Goal: Transaction & Acquisition: Purchase product/service

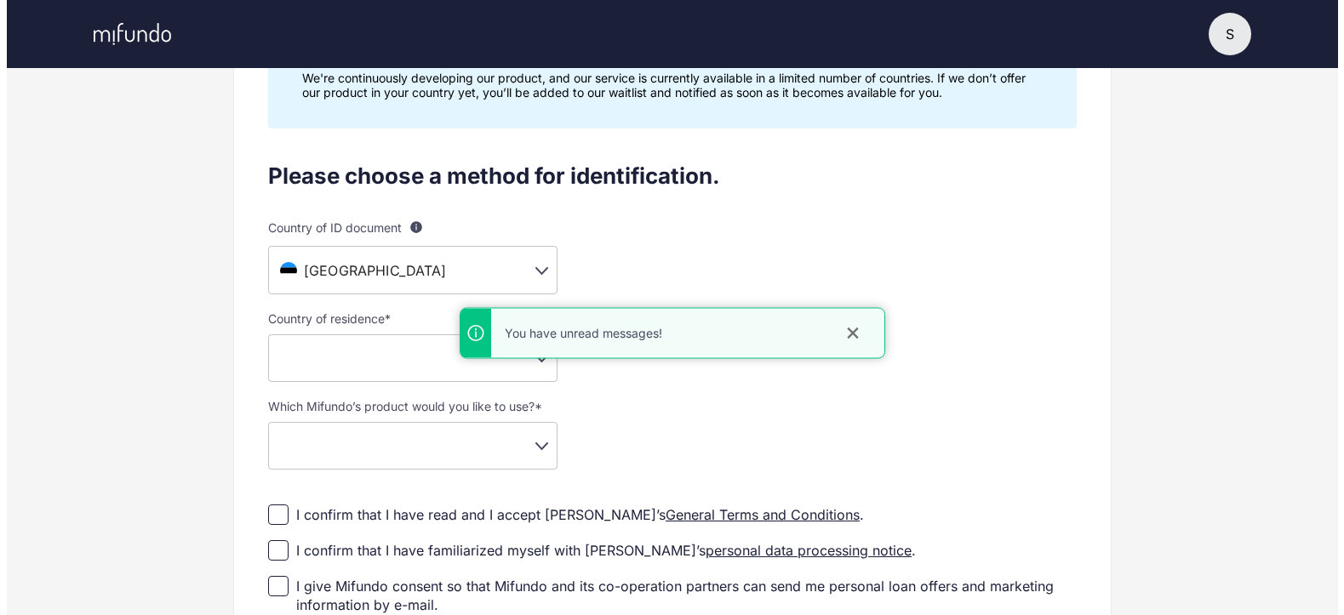
scroll to position [170, 0]
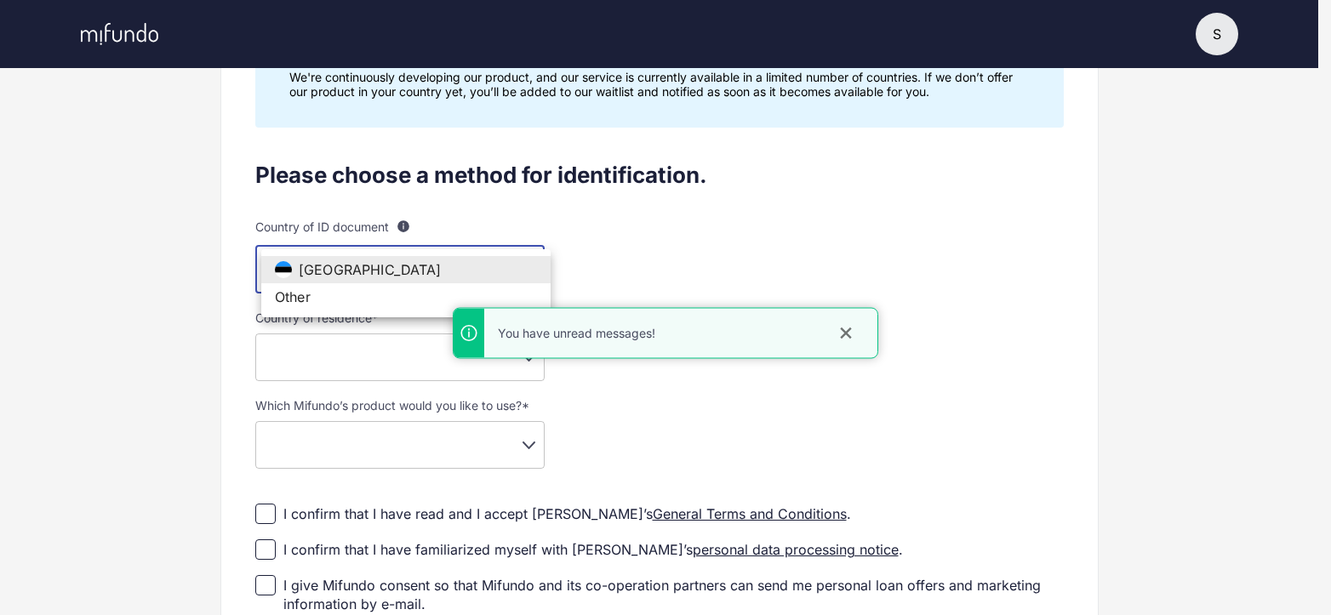
click at [414, 253] on body "S S Sigrid Ventsel Settings Log out Profile setup Licensed by FSA Secure platfo…" at bounding box center [665, 137] width 1331 height 615
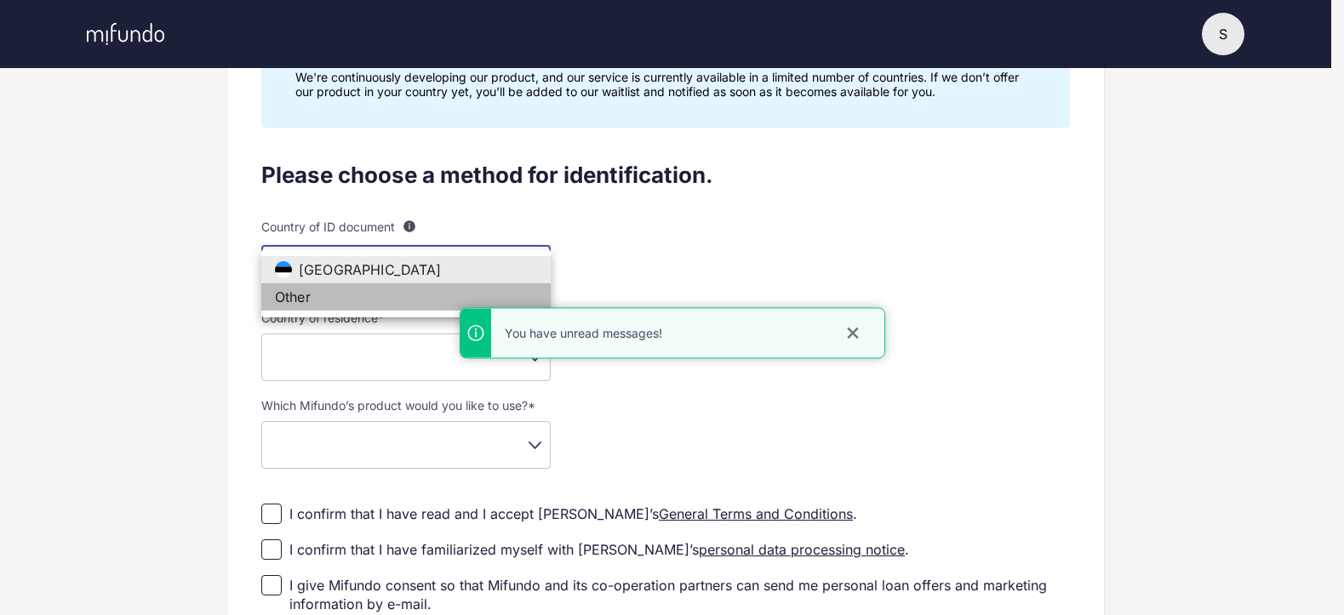
click at [320, 298] on li "Other" at bounding box center [405, 296] width 289 height 27
type input "**"
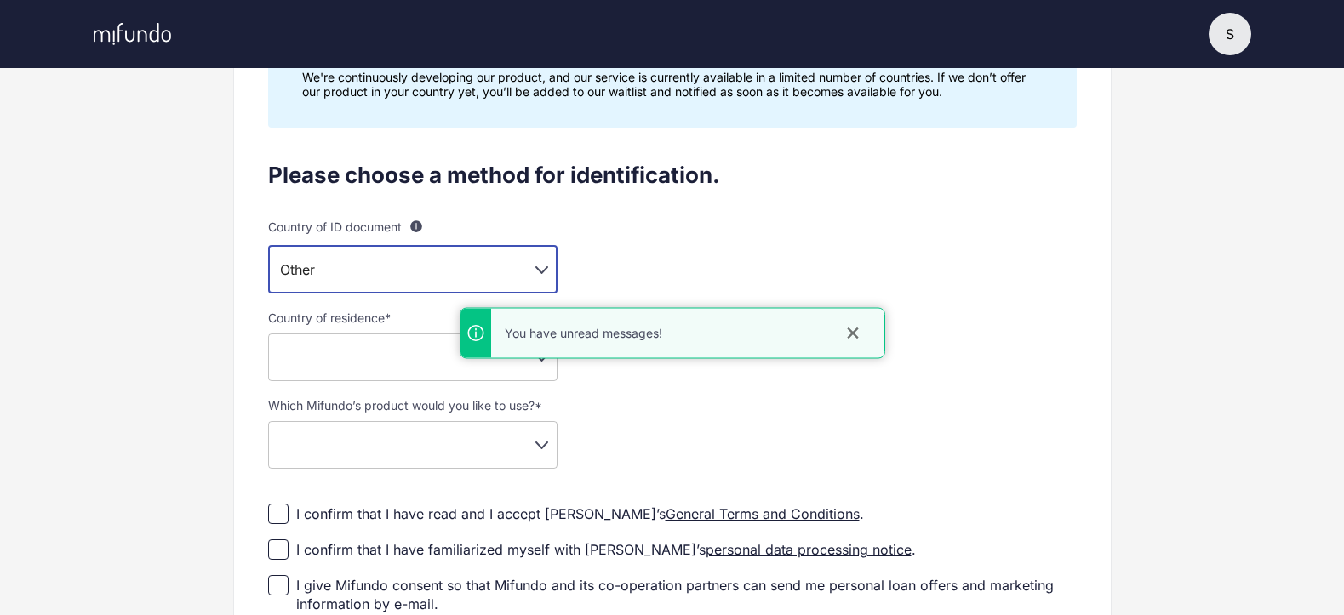
click at [370, 353] on body "S S Sigrid Ventsel Settings Log out Profile setup Licensed by FSA Secure platfo…" at bounding box center [672, 137] width 1344 height 615
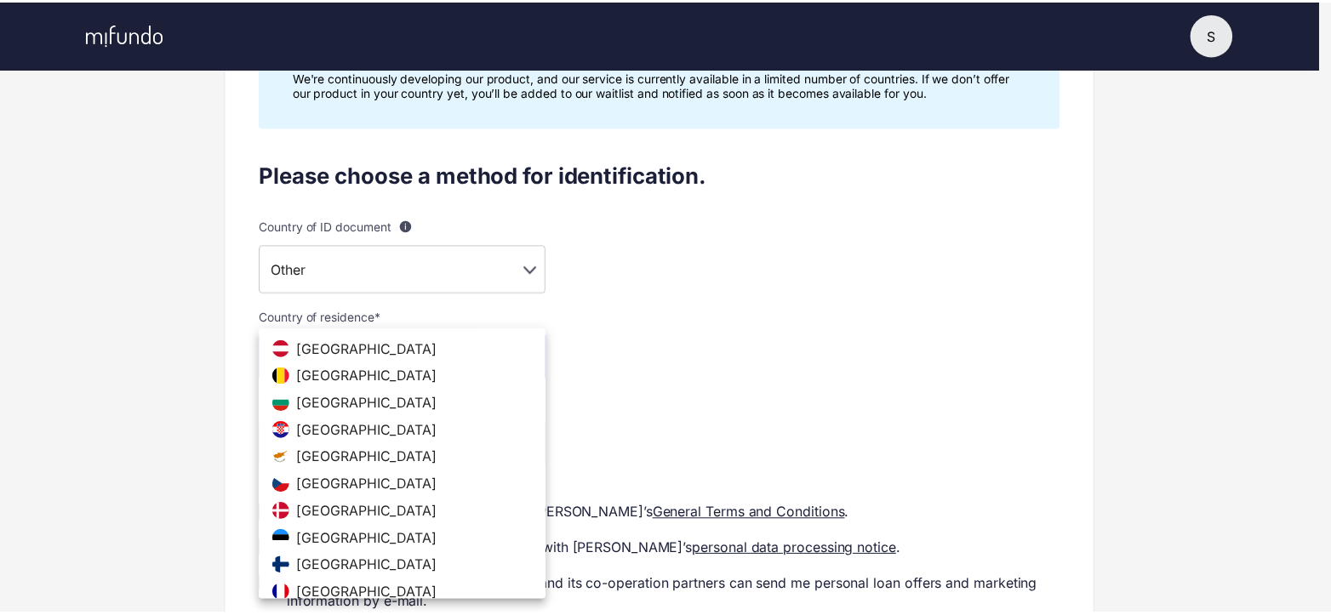
scroll to position [320, 0]
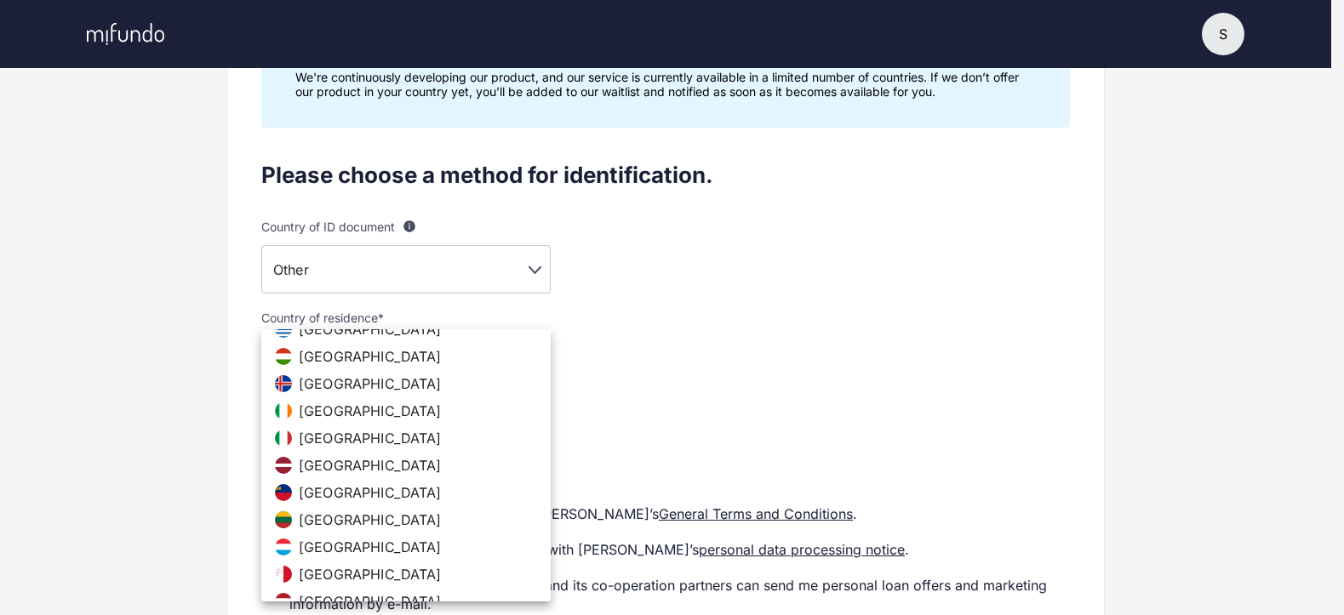
click at [314, 462] on span "Latvia" at bounding box center [370, 465] width 143 height 17
type input "**"
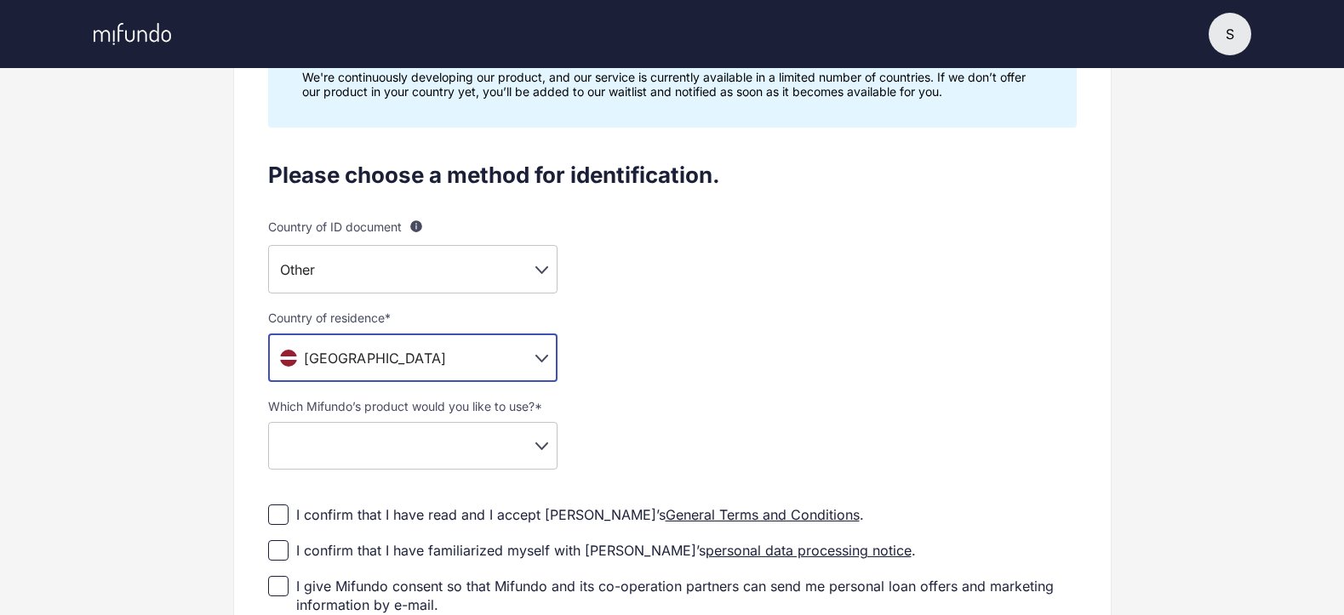
click at [346, 441] on body "S S Sigrid Ventsel Settings Log out Profile setup Licensed by FSA Secure platfo…" at bounding box center [672, 137] width 1344 height 615
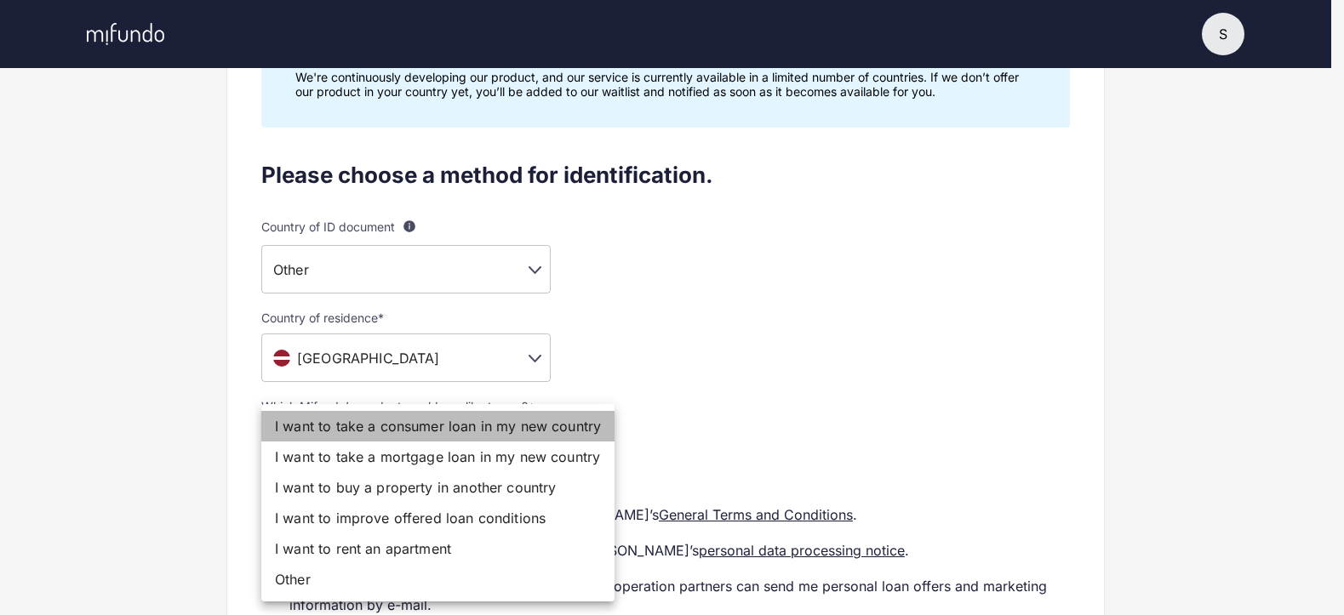
click at [511, 418] on li "I want to take a consumer loan in my new country" at bounding box center [437, 426] width 353 height 31
type input "**********"
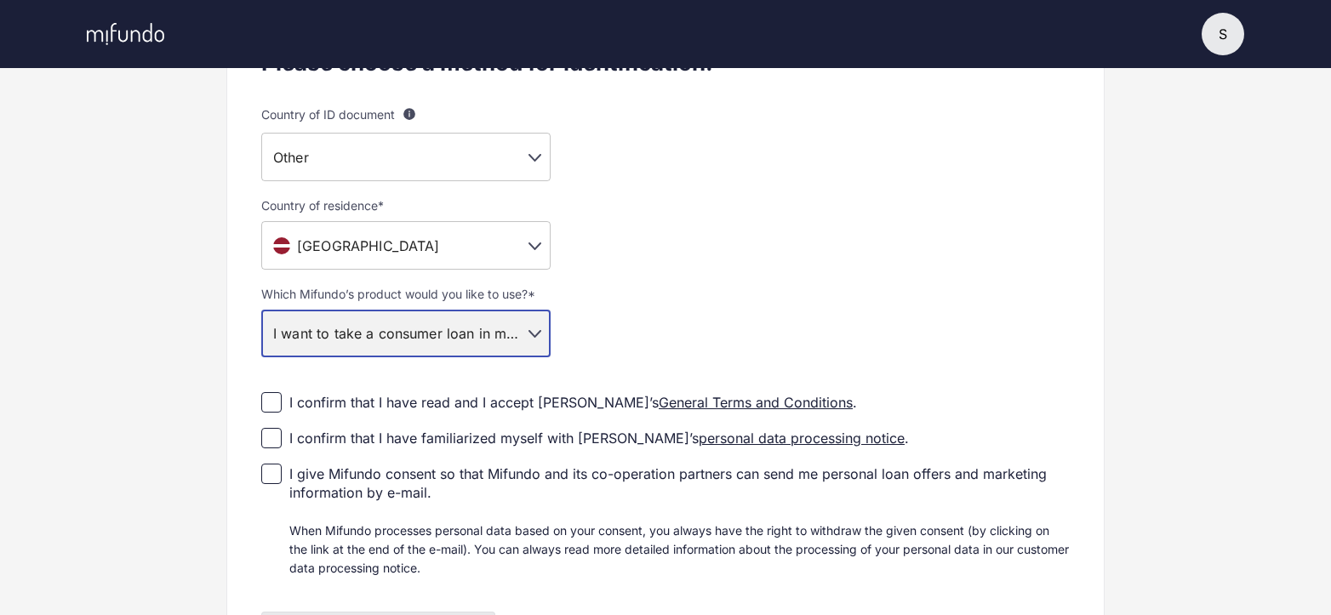
scroll to position [447, 0]
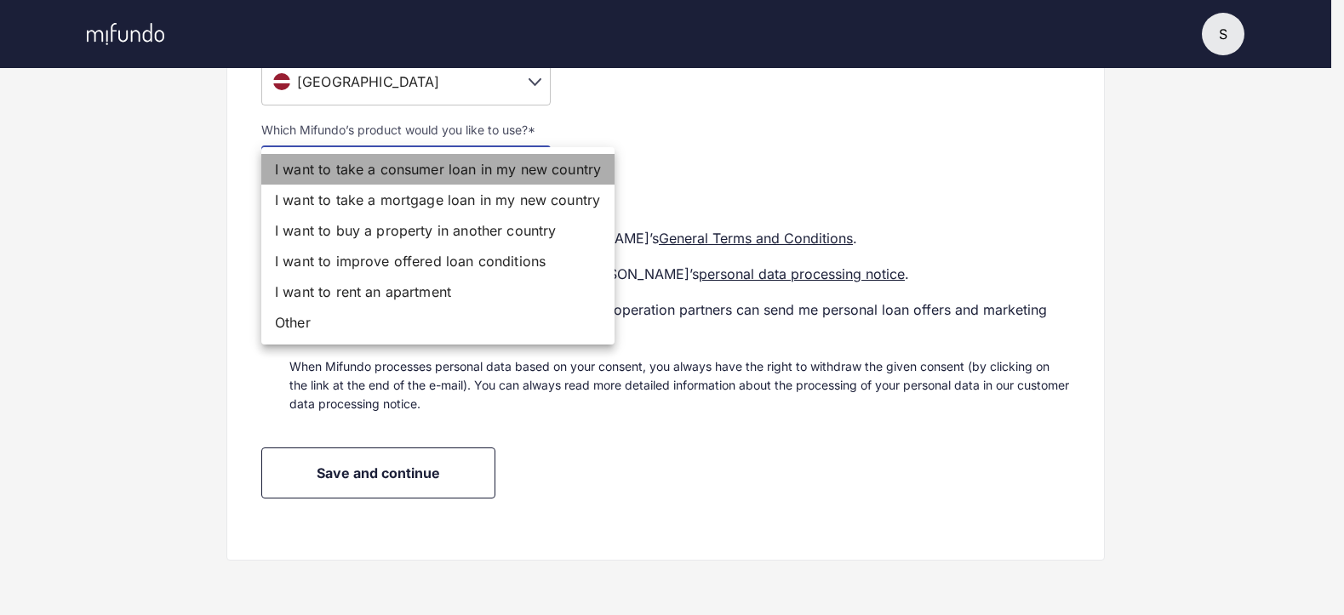
click at [532, 160] on li "I want to take a consumer loan in my new country" at bounding box center [437, 169] width 353 height 31
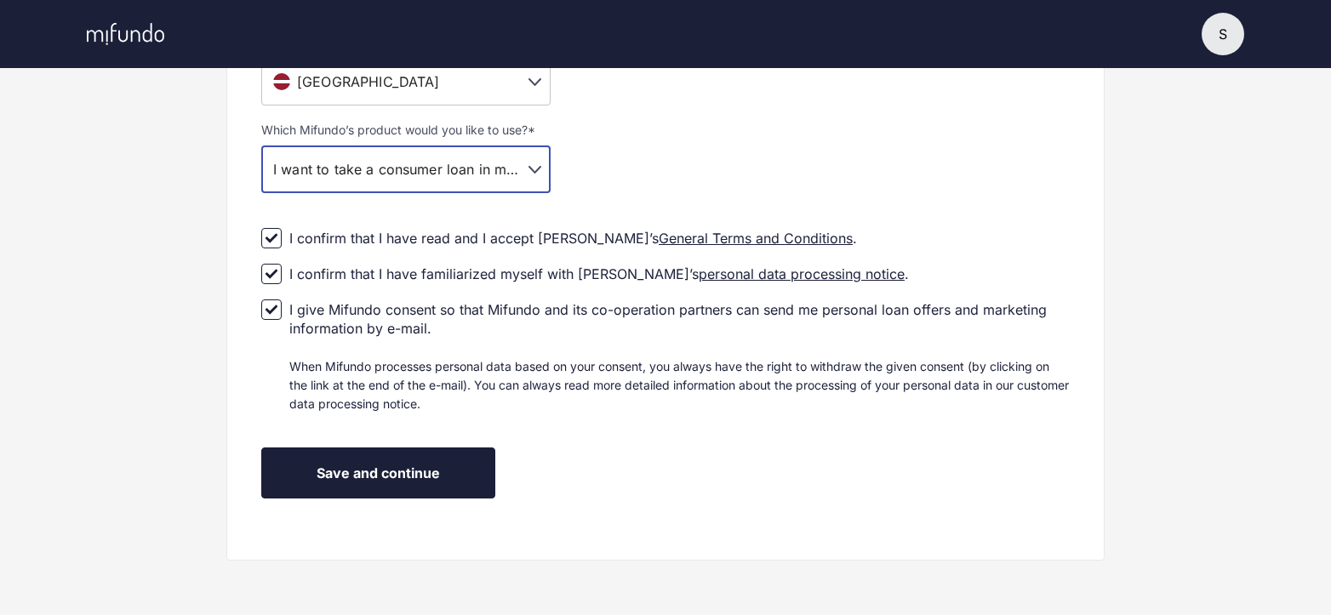
click at [401, 463] on button "Save and continue" at bounding box center [378, 473] width 234 height 51
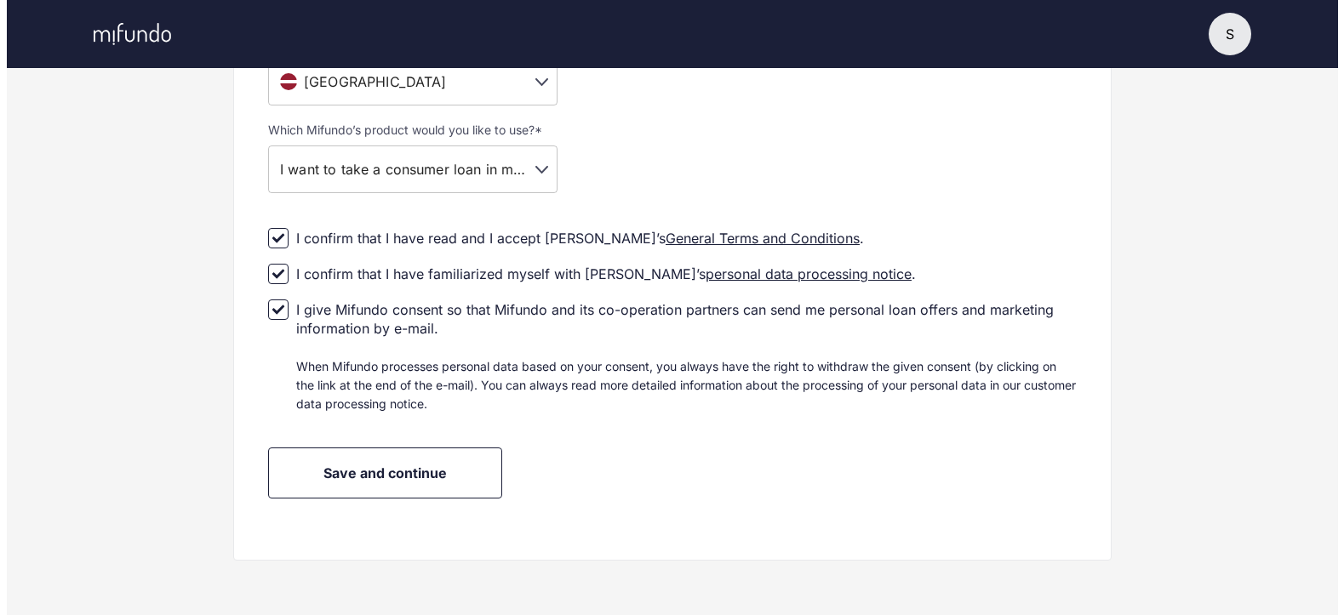
scroll to position [0, 0]
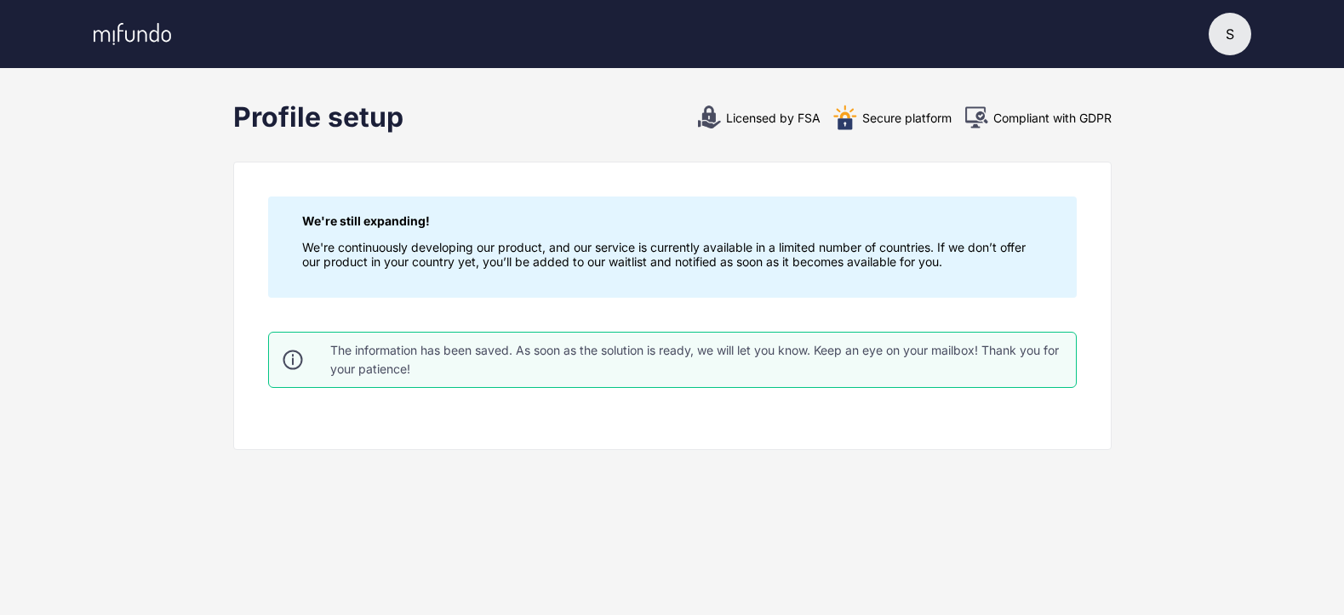
drag, startPoint x: 126, startPoint y: 100, endPoint x: 122, endPoint y: 76, distance: 24.2
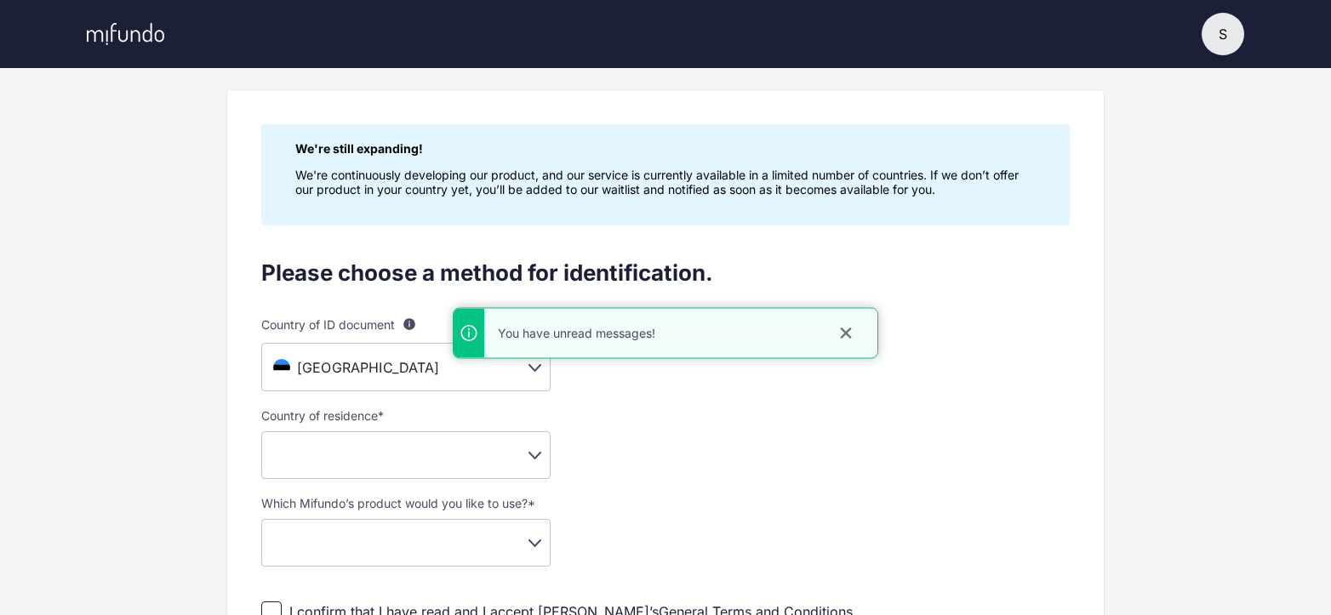
scroll to position [170, 0]
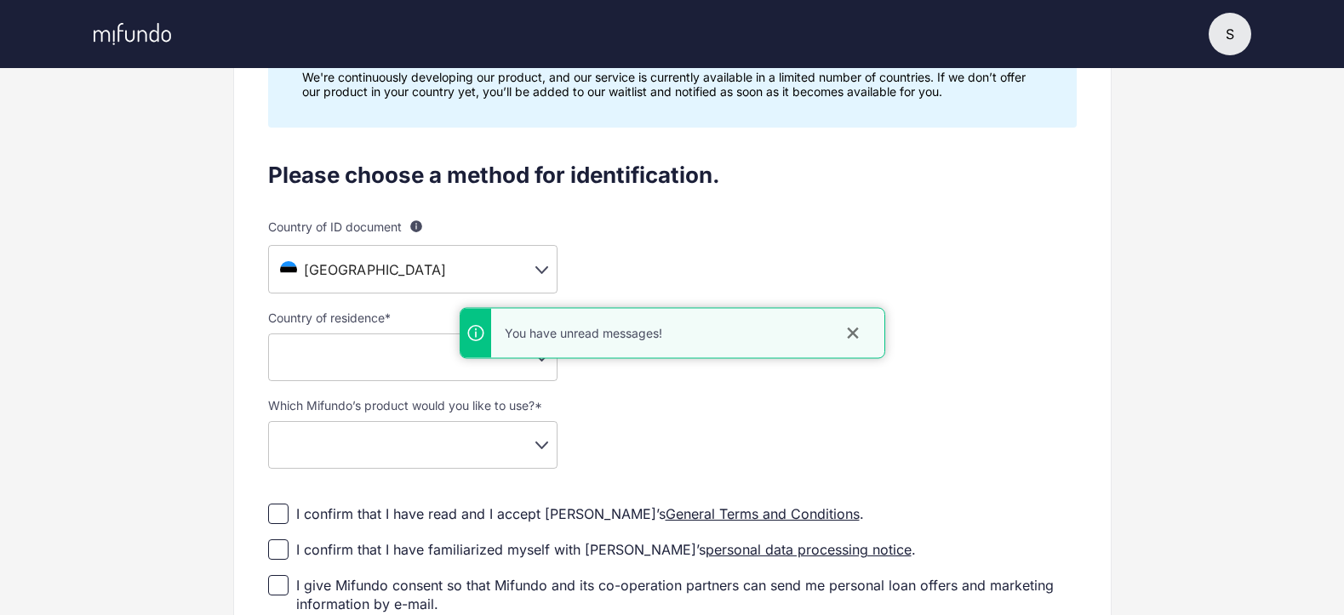
click at [397, 260] on body "S S Sigrid Ventsel Settings Log out Profile setup Licensed by FSA Secure platfo…" at bounding box center [672, 137] width 1344 height 615
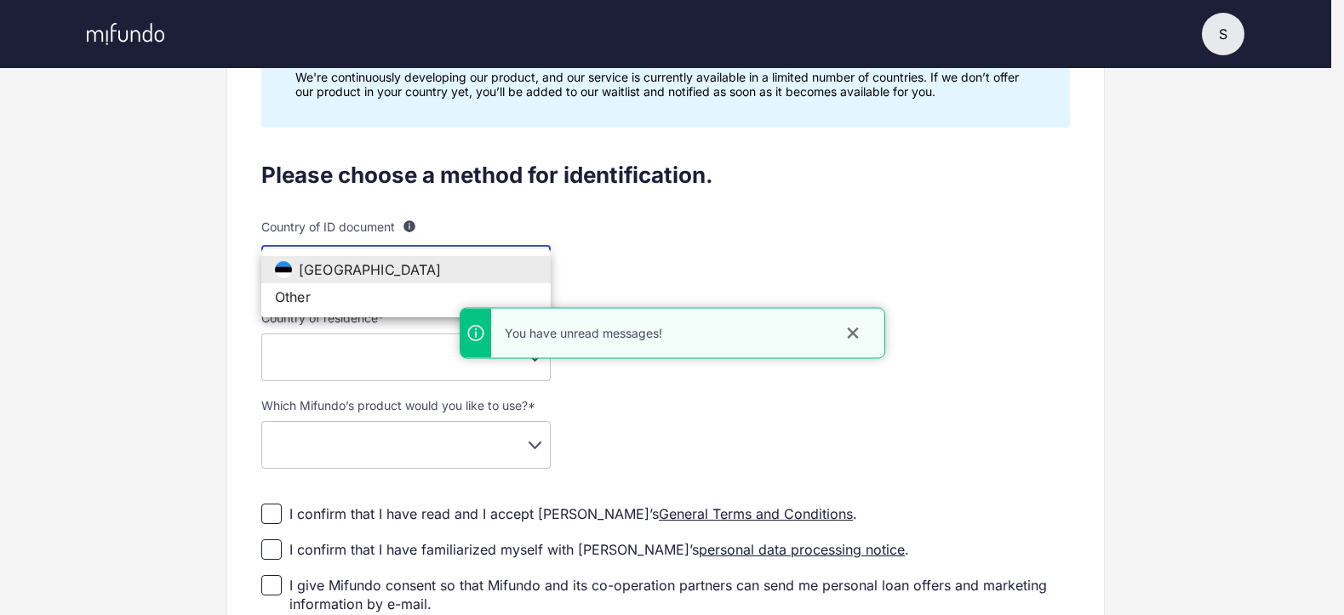
click at [336, 302] on li "Other" at bounding box center [405, 296] width 289 height 27
type input "**"
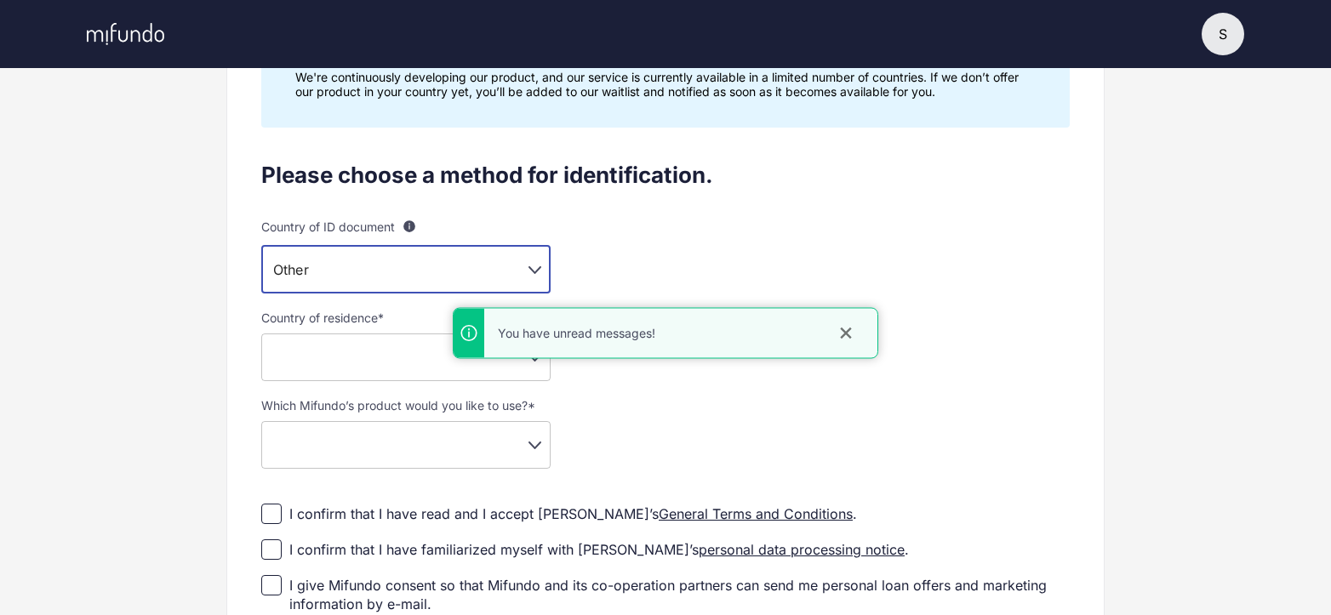
click at [375, 356] on body "S S Sigrid Ventsel Settings Log out Profile setup Licensed by FSA Secure platfo…" at bounding box center [665, 137] width 1331 height 615
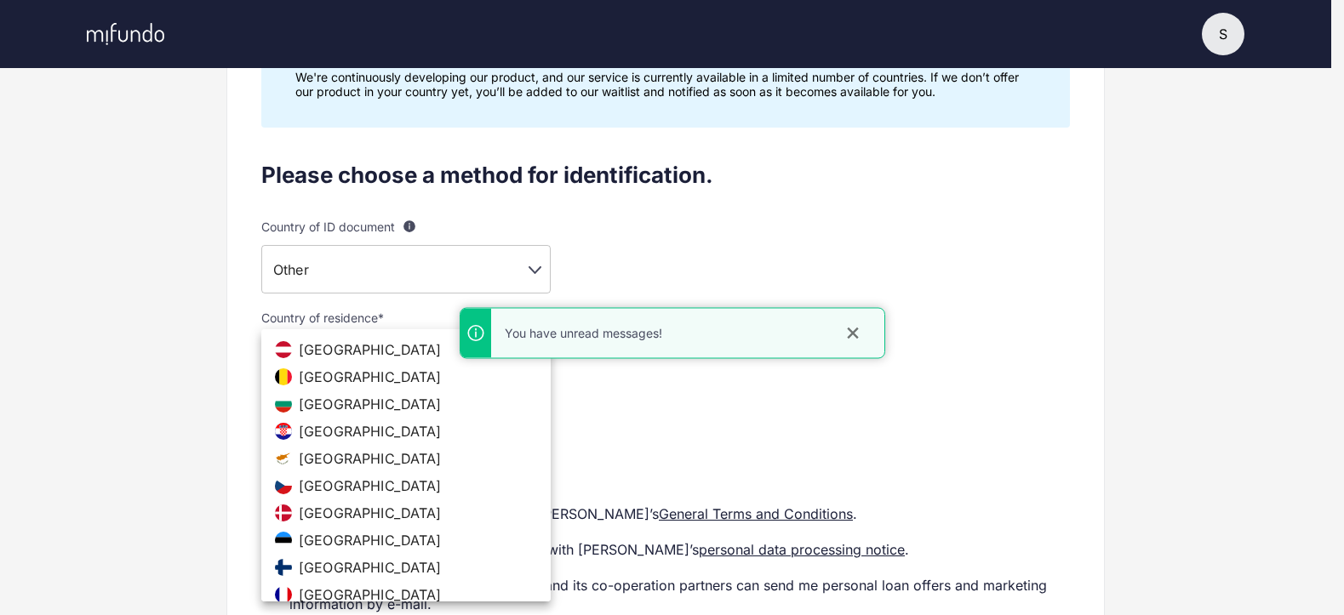
click at [323, 534] on span "Estonia" at bounding box center [370, 540] width 143 height 17
type input "**"
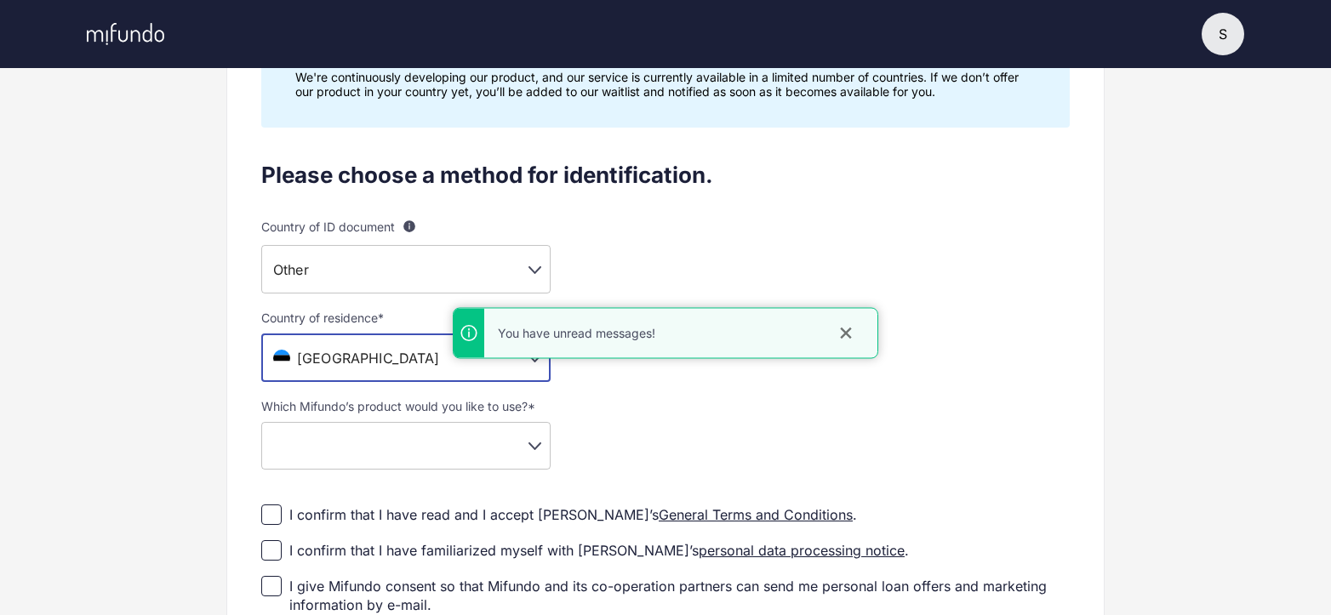
click at [368, 437] on body "S S Sigrid Ventsel Settings Log out Profile setup Licensed by FSA Secure platfo…" at bounding box center [665, 137] width 1331 height 615
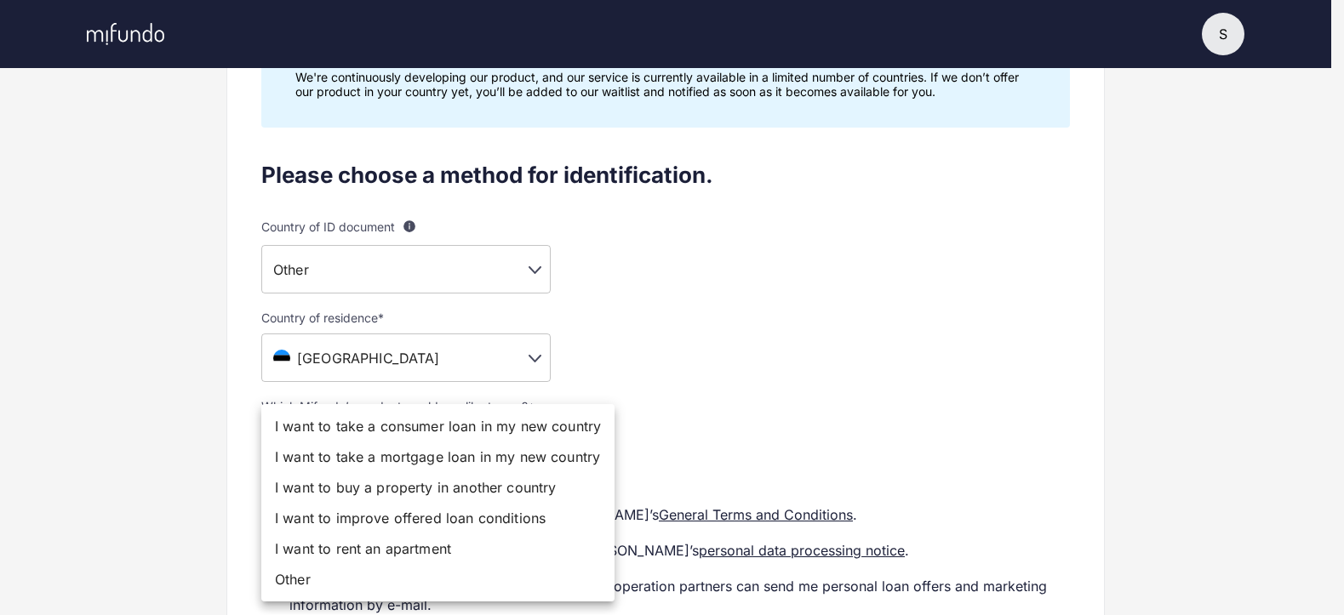
click at [383, 430] on li "I want to take a consumer loan in my new country" at bounding box center [437, 426] width 353 height 31
type input "**********"
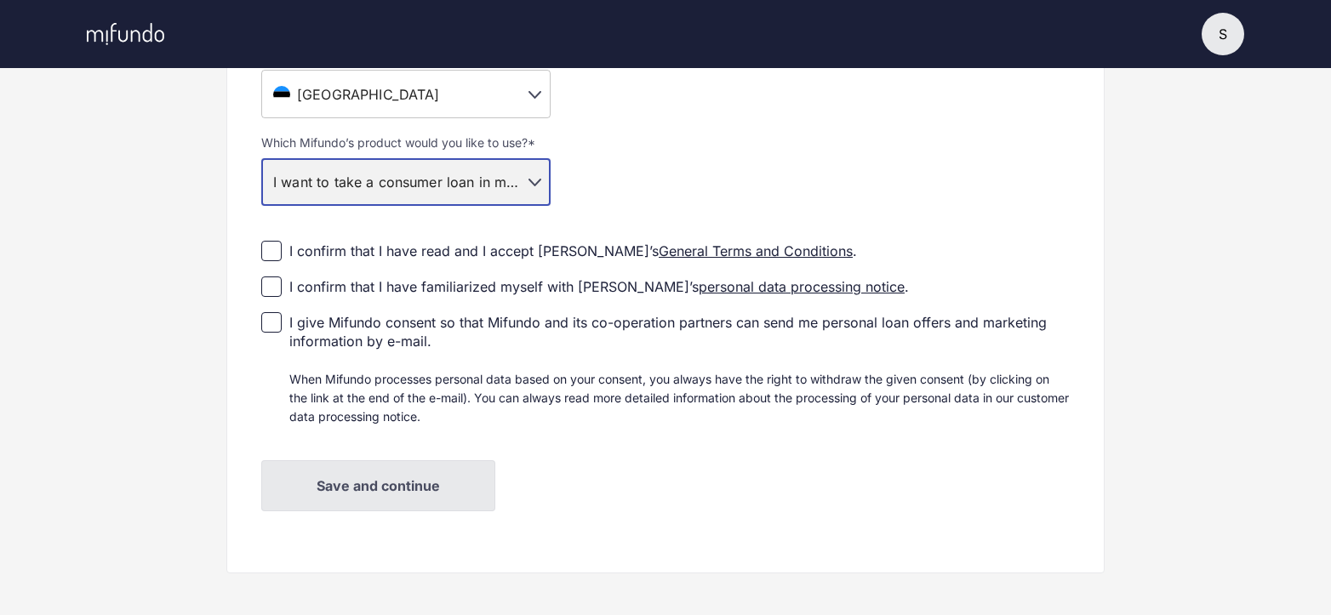
scroll to position [447, 0]
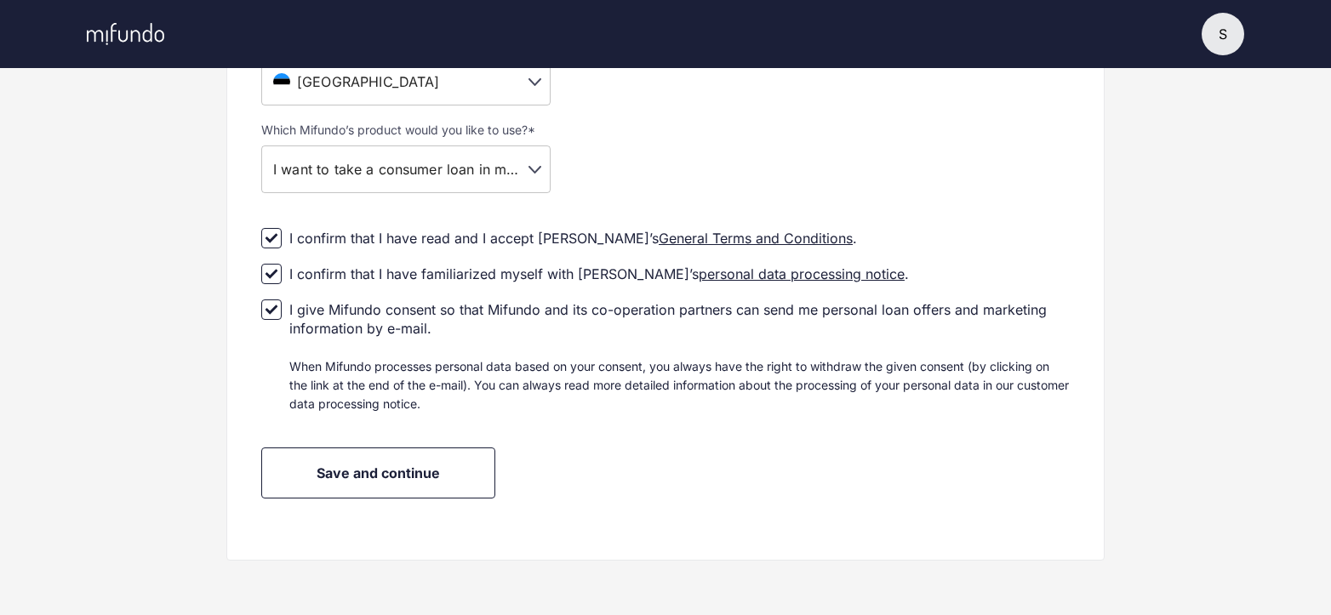
click at [385, 447] on div "**********" at bounding box center [665, 192] width 808 height 614
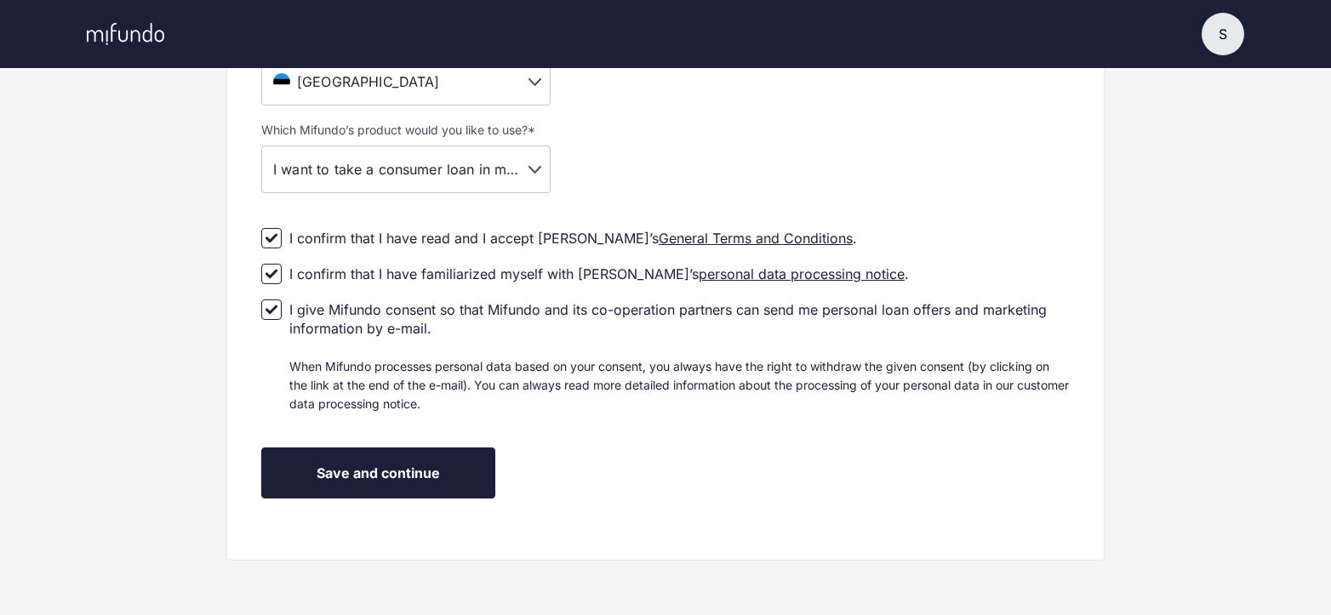
click at [386, 465] on span "Save and continue" at bounding box center [378, 473] width 123 height 17
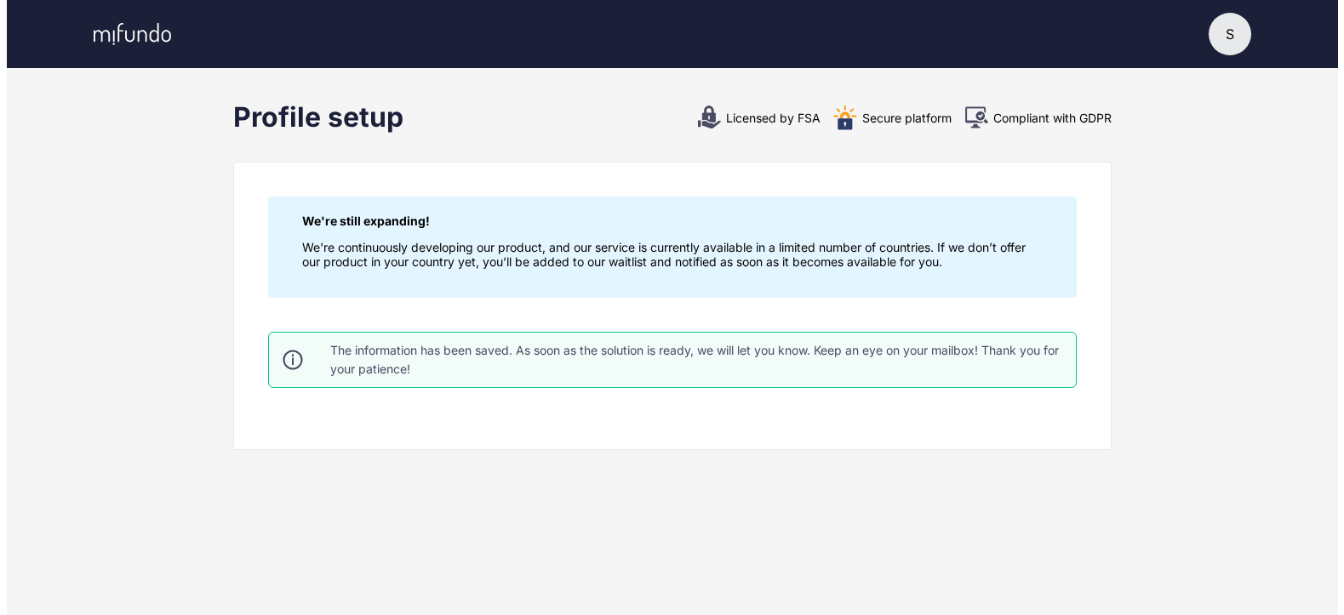
scroll to position [0, 0]
click at [162, 29] on icon at bounding box center [132, 34] width 77 height 22
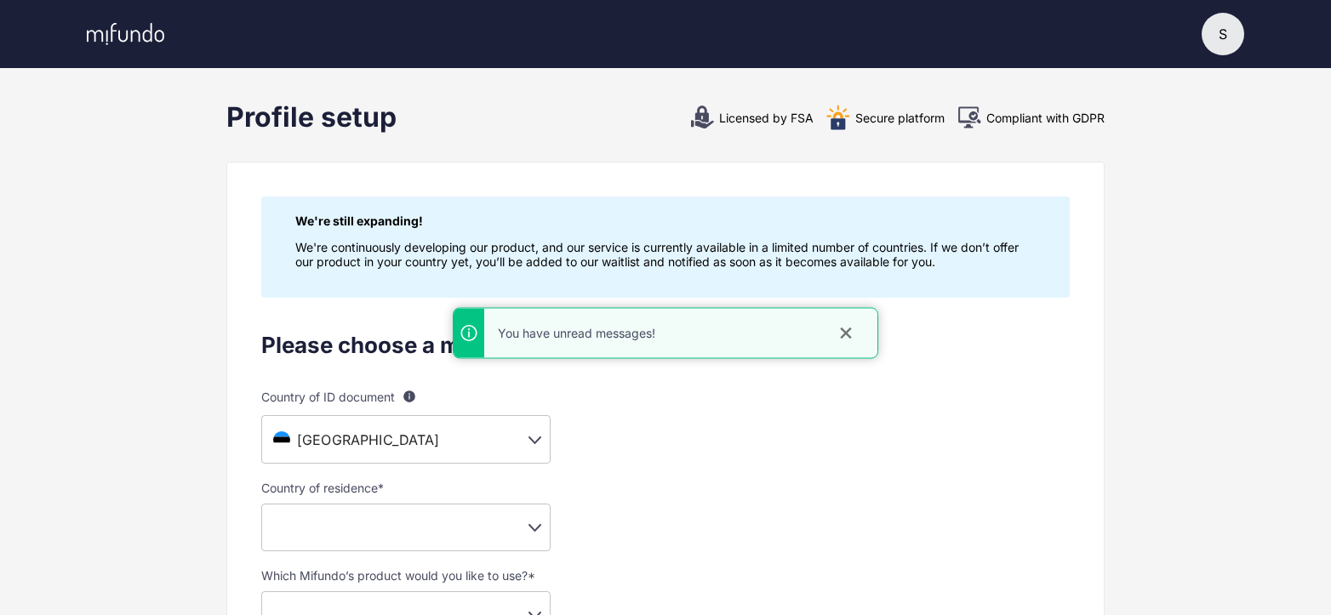
click at [1207, 44] on div "S" at bounding box center [666, 34] width 1226 height 68
click at [1214, 41] on div "S" at bounding box center [1223, 34] width 43 height 43
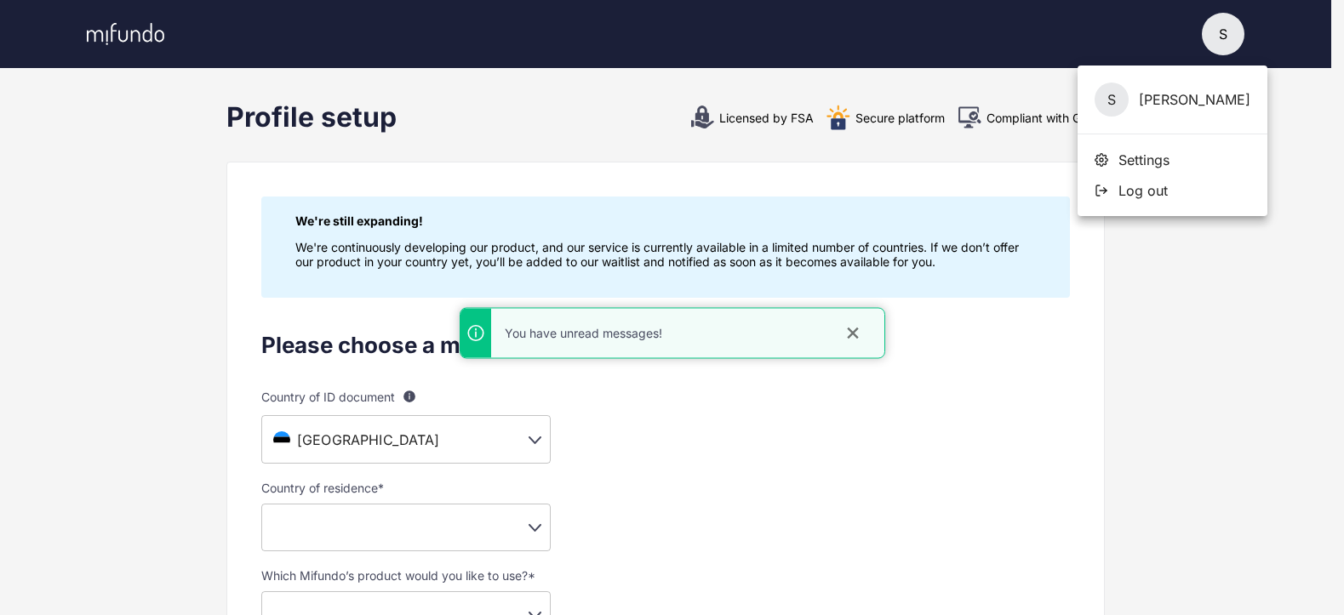
click at [1160, 103] on div "S Sigrid Ventsel" at bounding box center [1172, 100] width 190 height 69
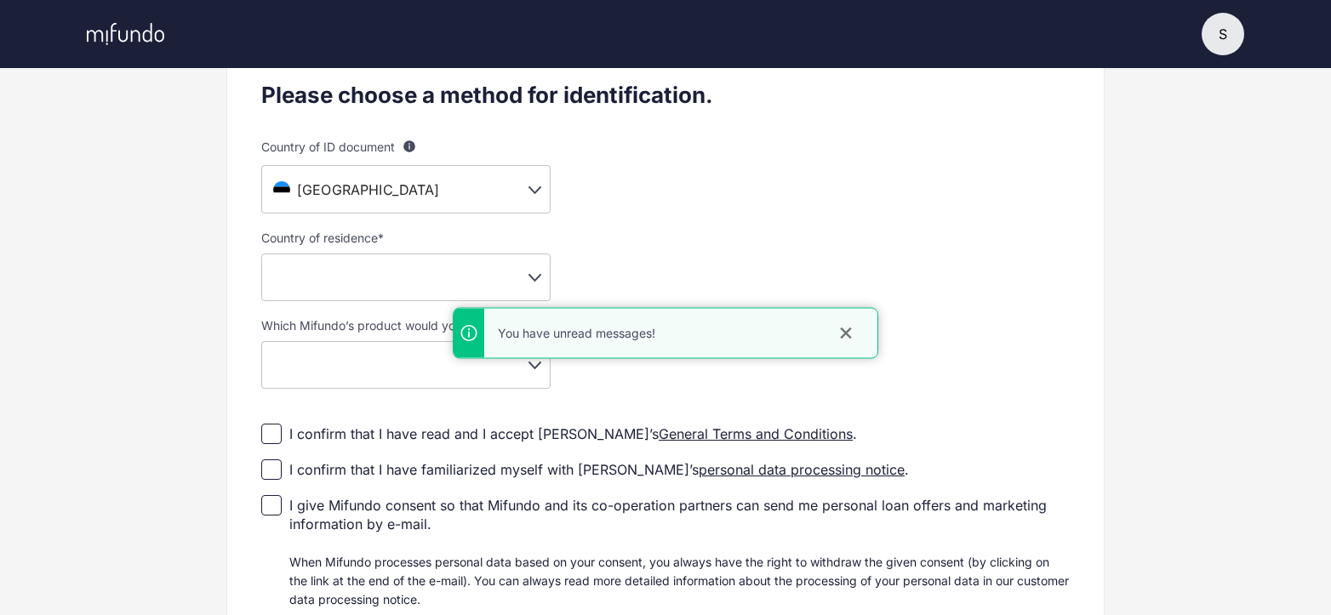
scroll to position [255, 0]
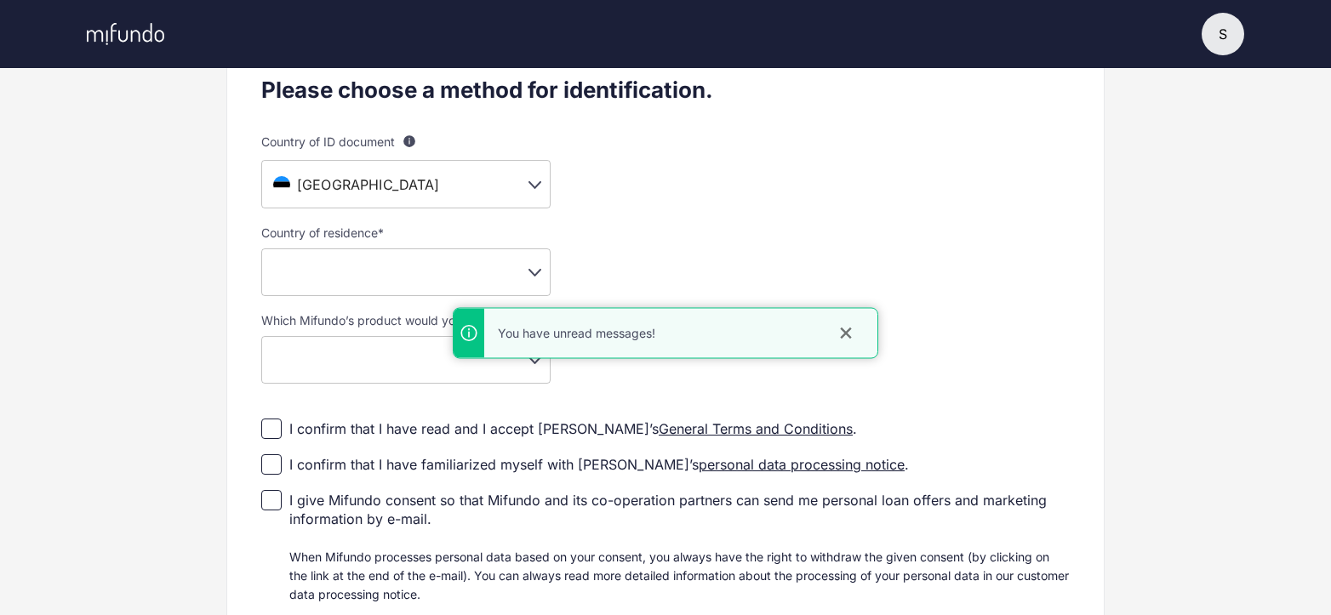
click at [353, 271] on body "S S [PERSON_NAME] Settings Log out Profile setup Licensed by FSA Secure platfor…" at bounding box center [665, 52] width 1331 height 615
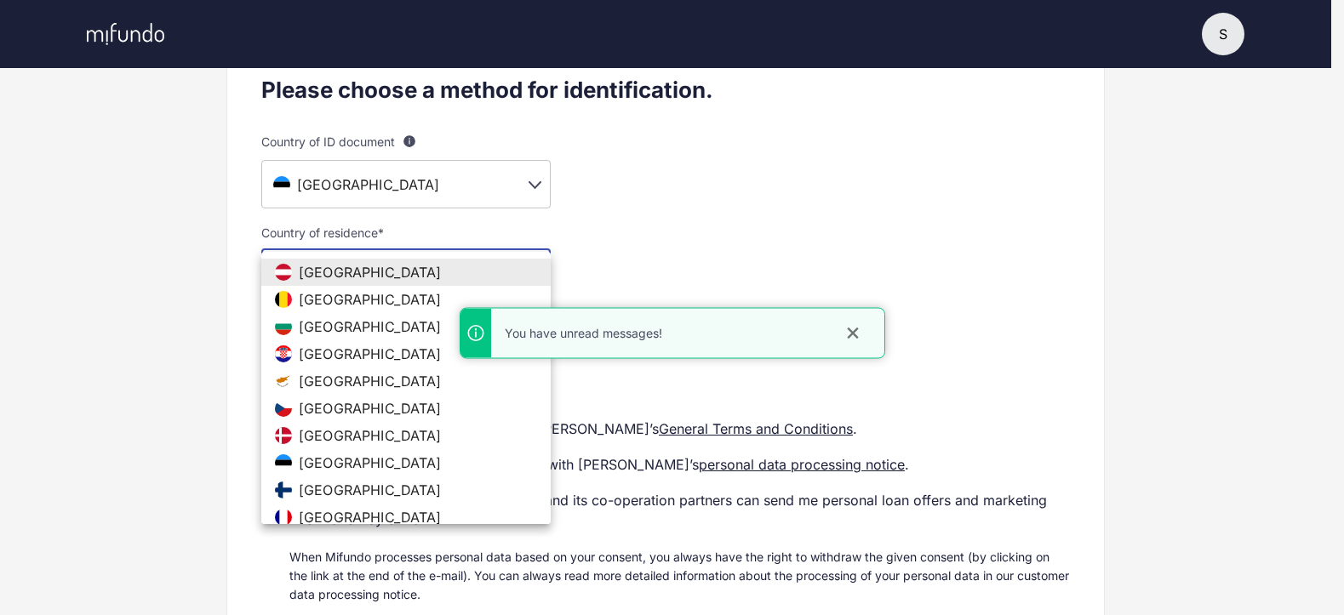
click at [328, 464] on span "[GEOGRAPHIC_DATA]" at bounding box center [370, 462] width 143 height 17
type input "**"
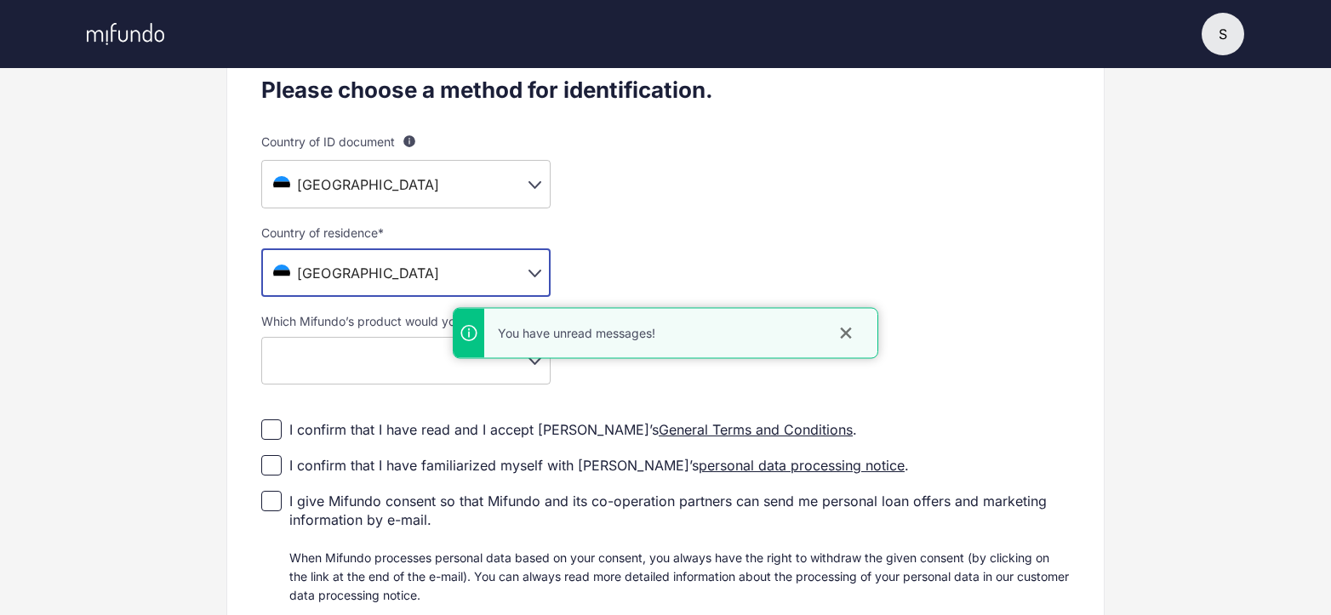
click at [335, 360] on body "S S [PERSON_NAME] Settings Log out Profile setup Licensed by FSA Secure platfor…" at bounding box center [665, 52] width 1331 height 615
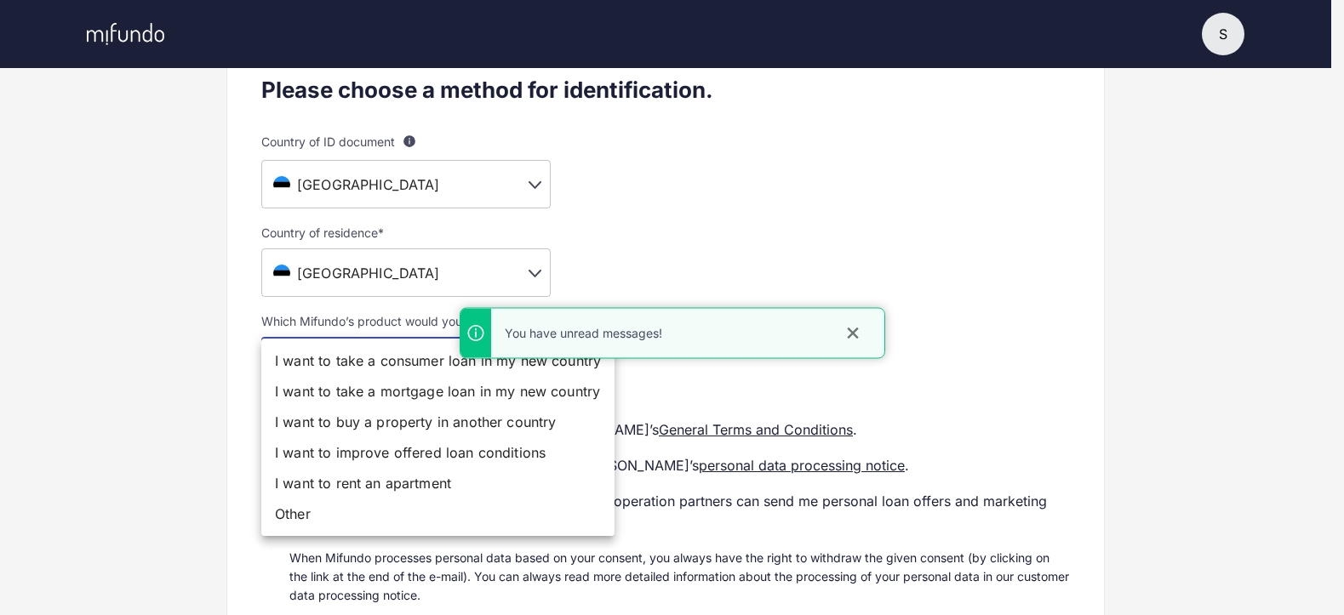
click at [354, 368] on li "I want to take a consumer loan in my new country" at bounding box center [437, 361] width 353 height 31
type input "**********"
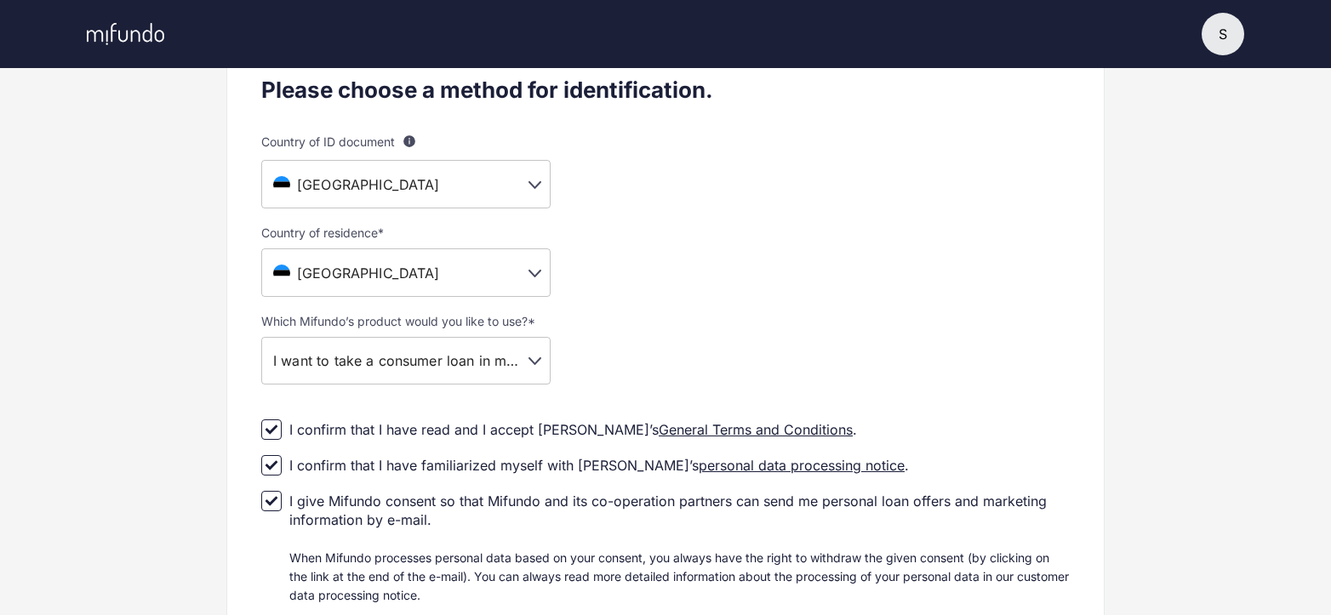
scroll to position [447, 0]
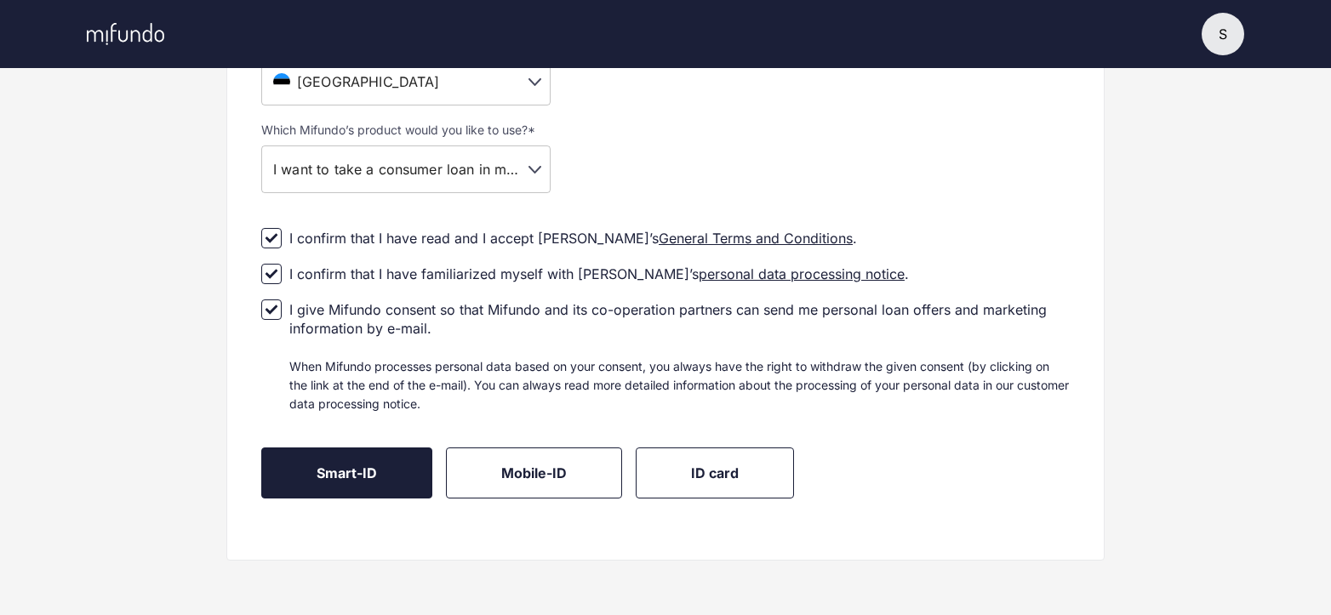
click at [361, 473] on span "Smart-ID" at bounding box center [347, 473] width 60 height 17
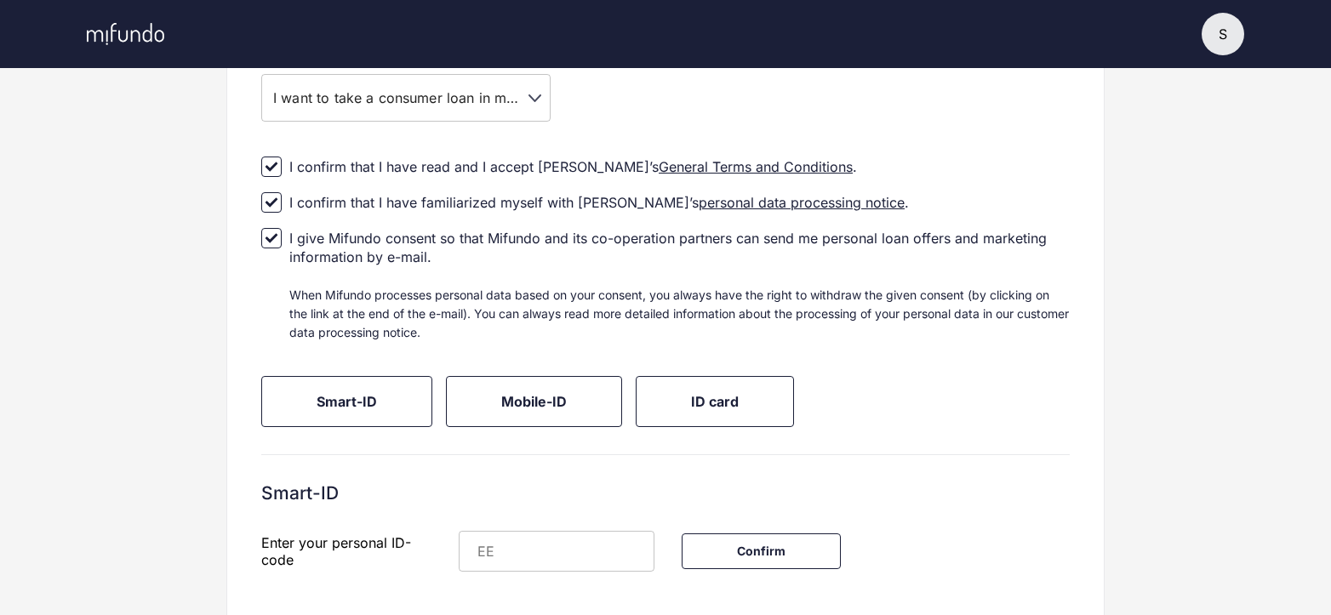
scroll to position [591, 0]
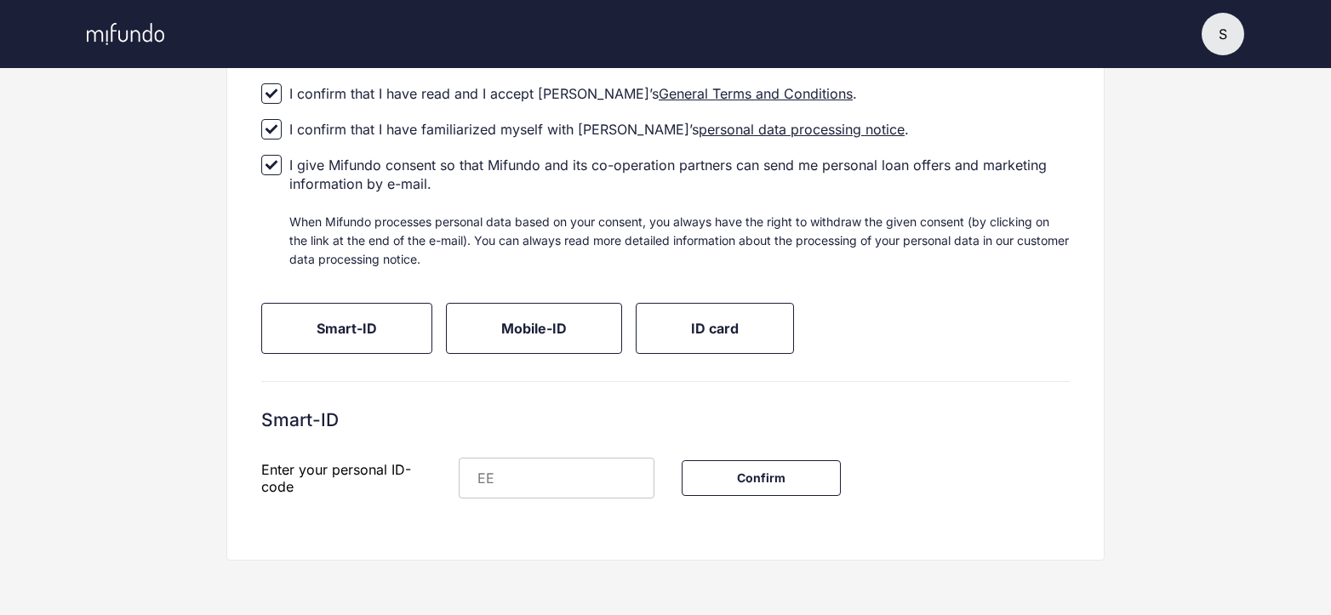
click at [548, 486] on input "text" at bounding box center [574, 478] width 160 height 41
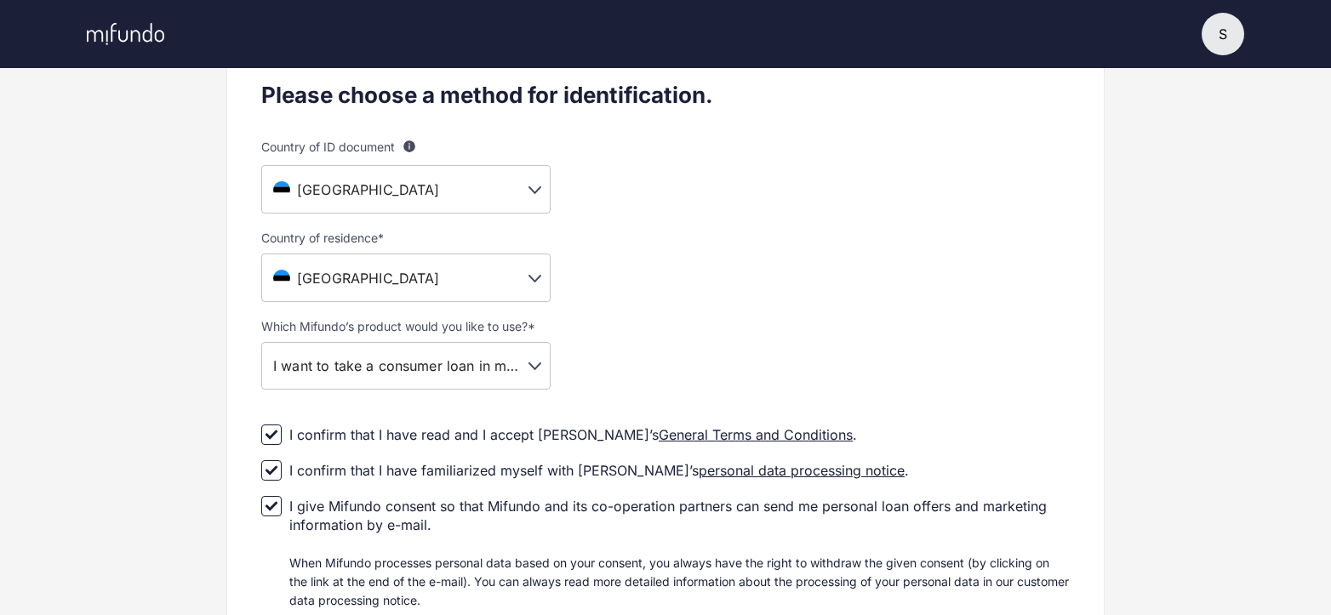
scroll to position [251, 0]
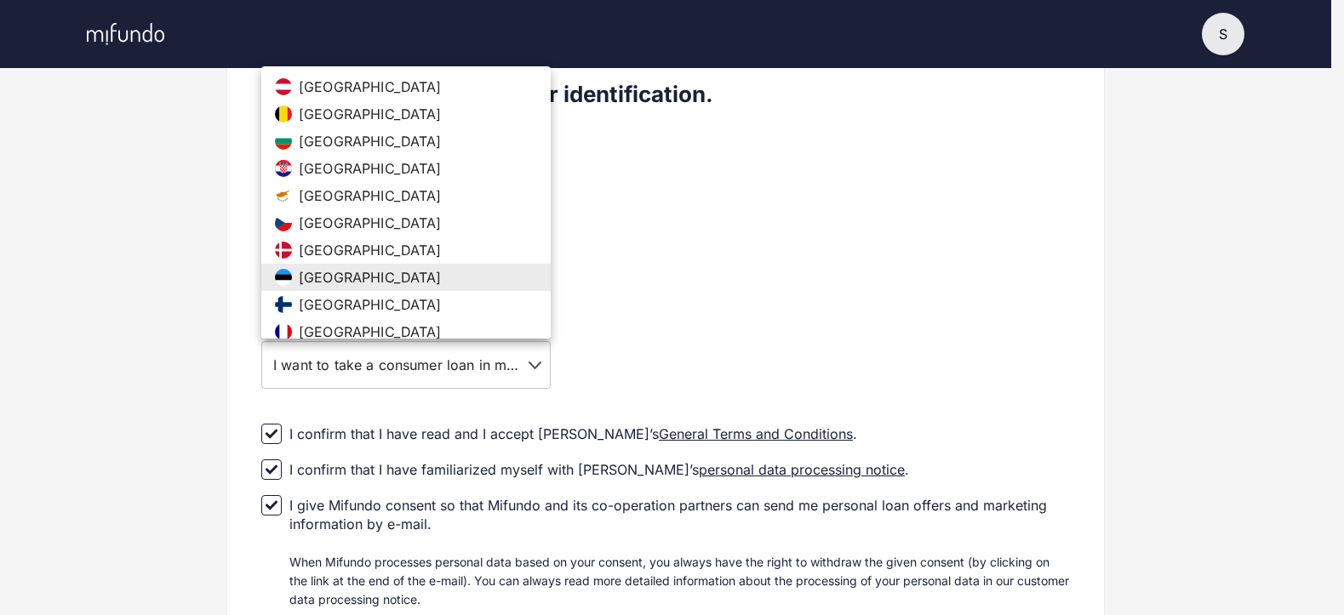
click at [431, 280] on body "**********" at bounding box center [672, 56] width 1344 height 615
click at [839, 317] on div at bounding box center [672, 307] width 1344 height 615
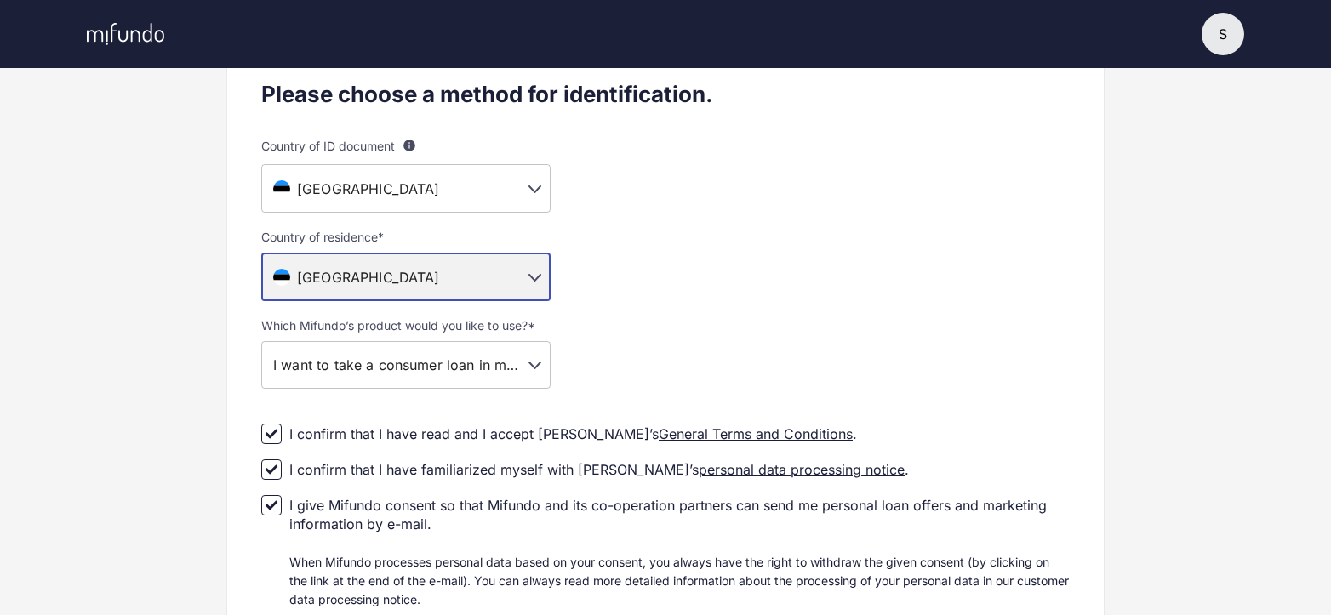
scroll to position [591, 0]
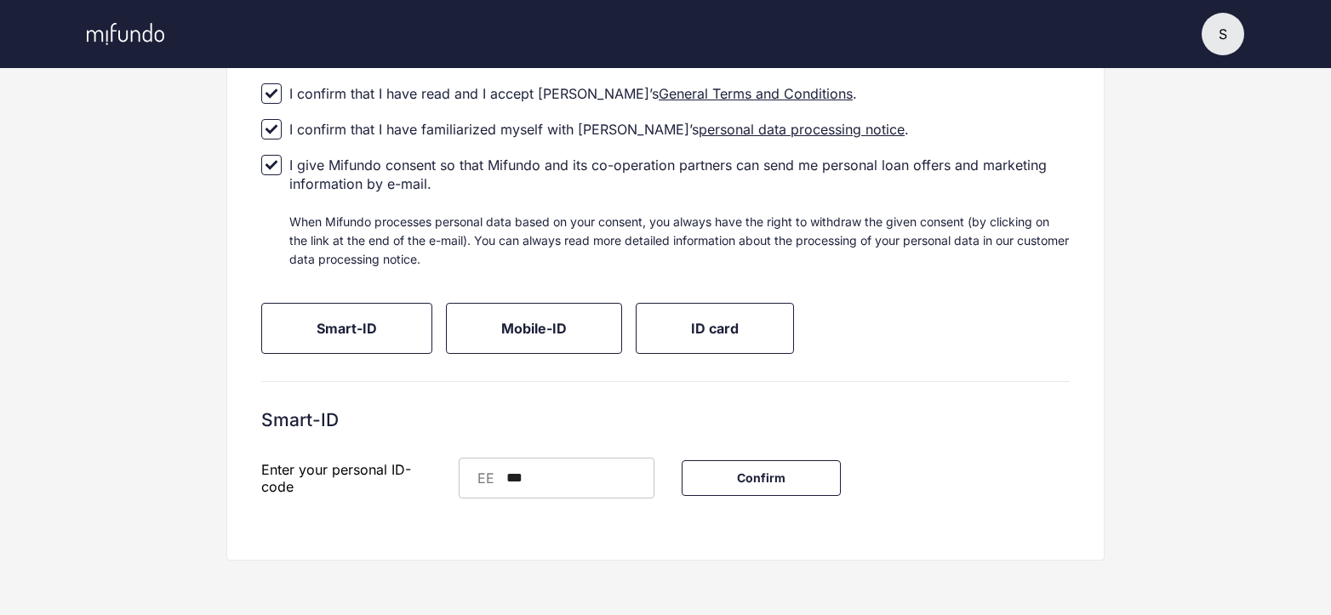
click at [603, 471] on input "***" at bounding box center [574, 478] width 160 height 41
type input "**********"
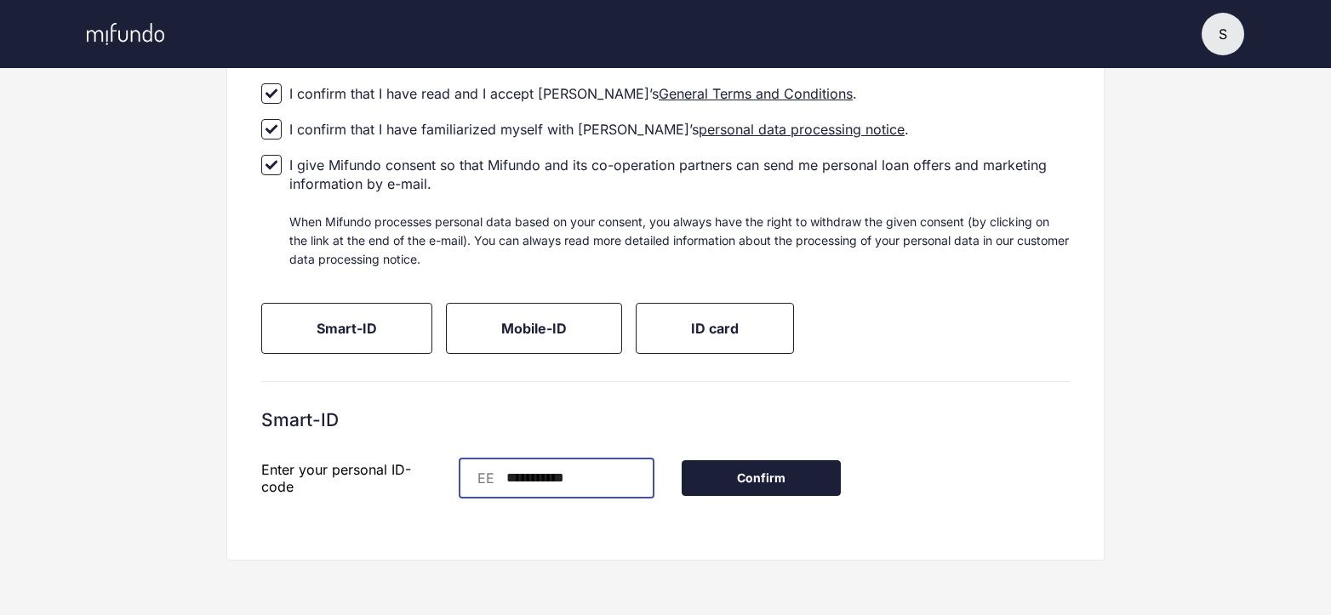
click at [811, 471] on button "Confirm" at bounding box center [761, 478] width 159 height 36
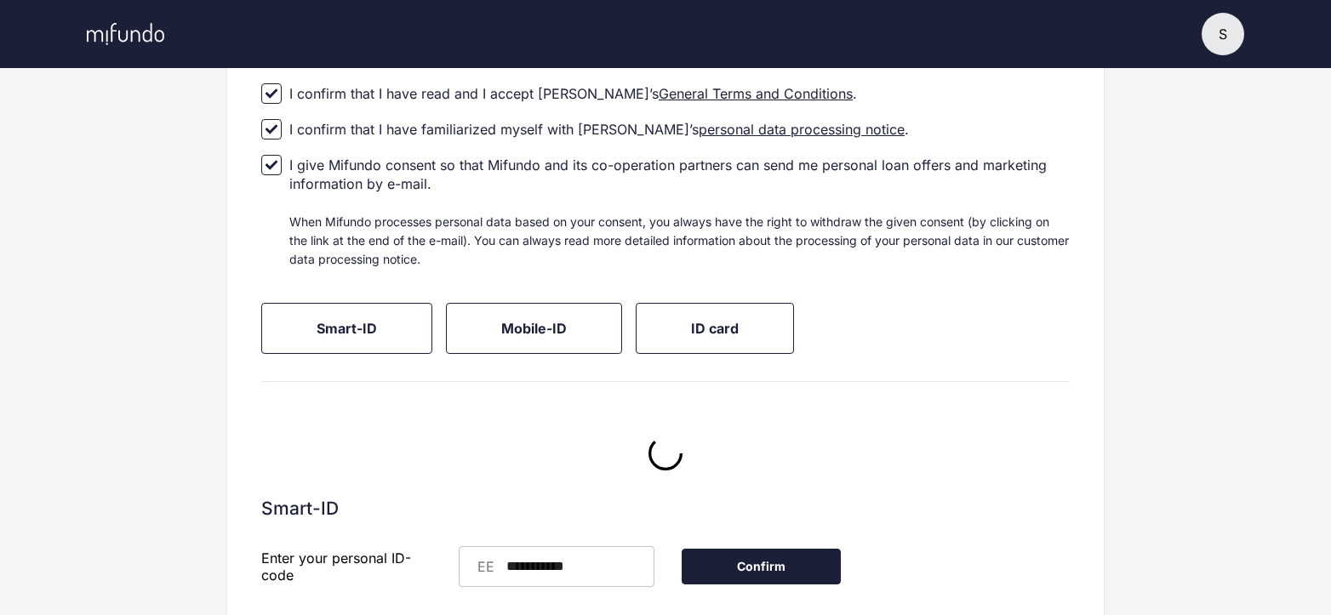
scroll to position [0, 0]
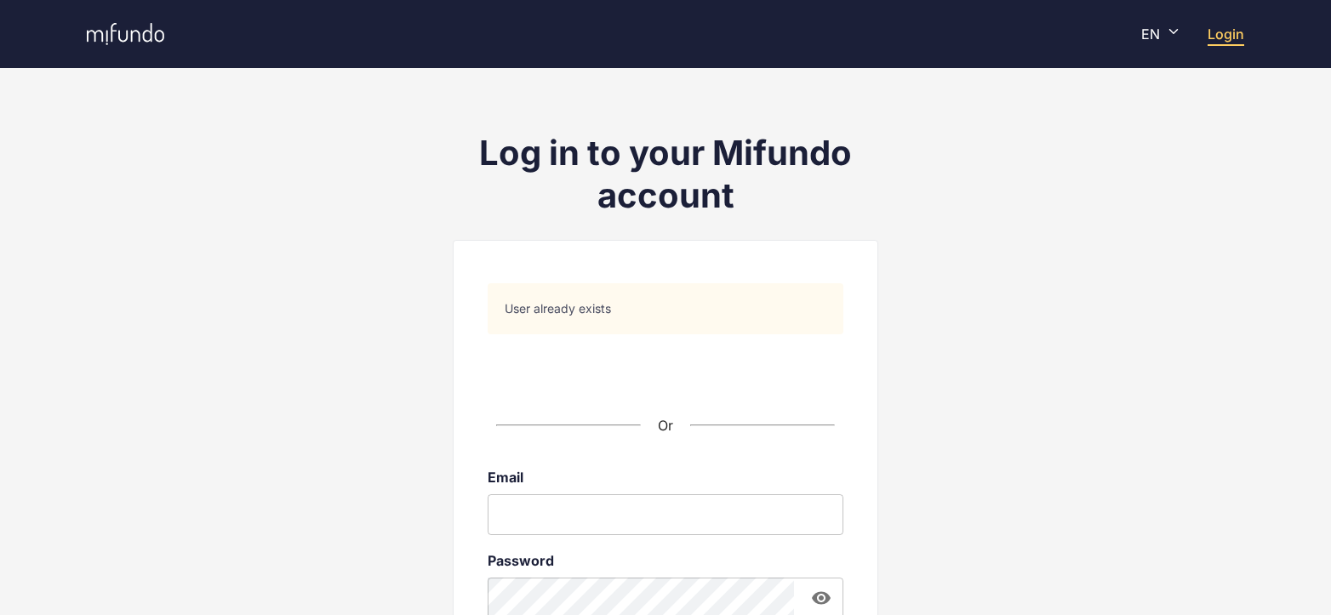
scroll to position [85, 0]
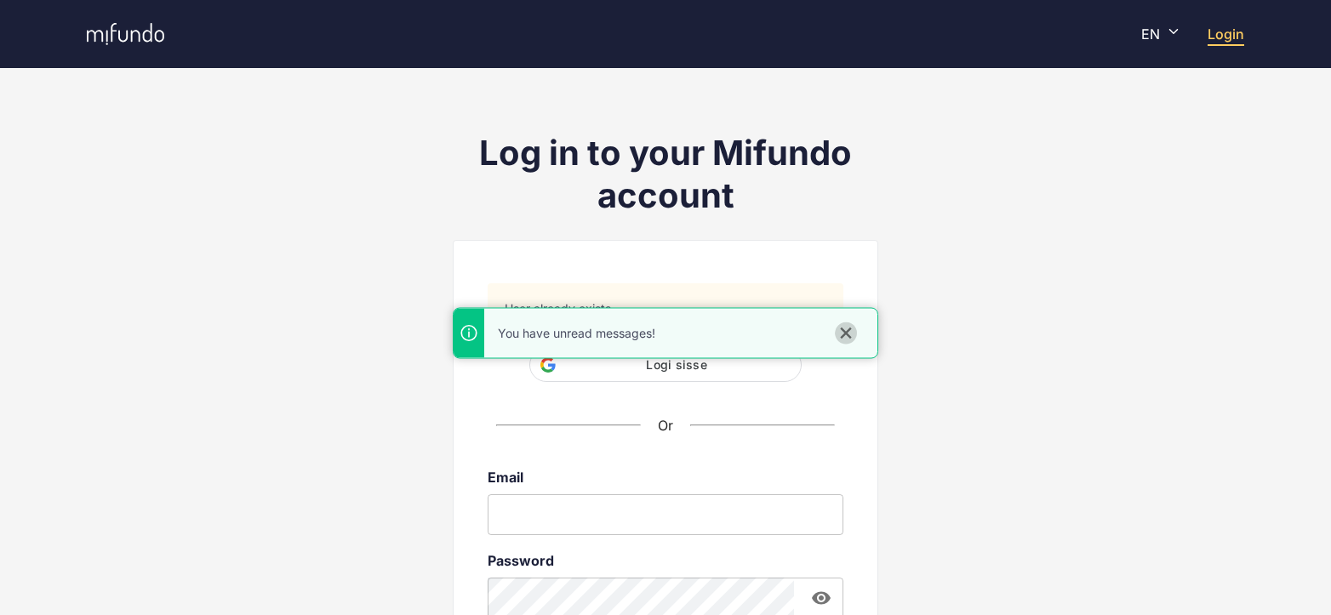
click at [847, 333] on icon "close" at bounding box center [845, 333] width 11 height 11
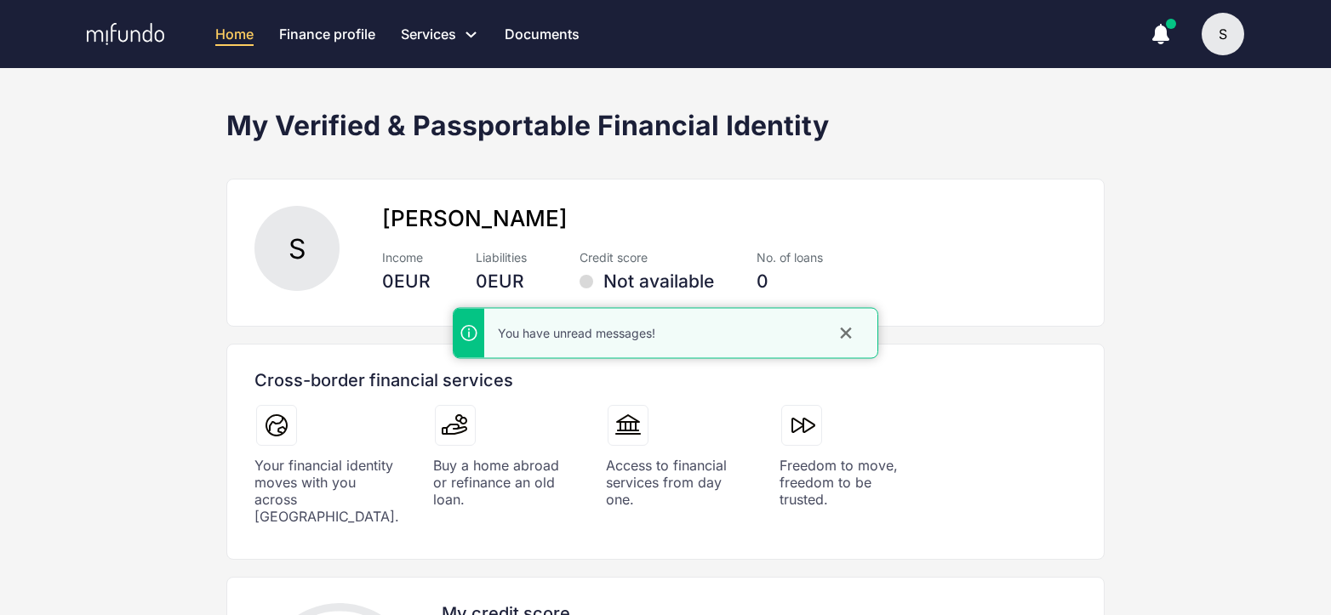
click at [581, 433] on div "Your financial identity moves with you across Europe. Buy a home abroad or refi…" at bounding box center [586, 464] width 664 height 121
click at [1164, 37] on icon "button" at bounding box center [1160, 32] width 17 height 17
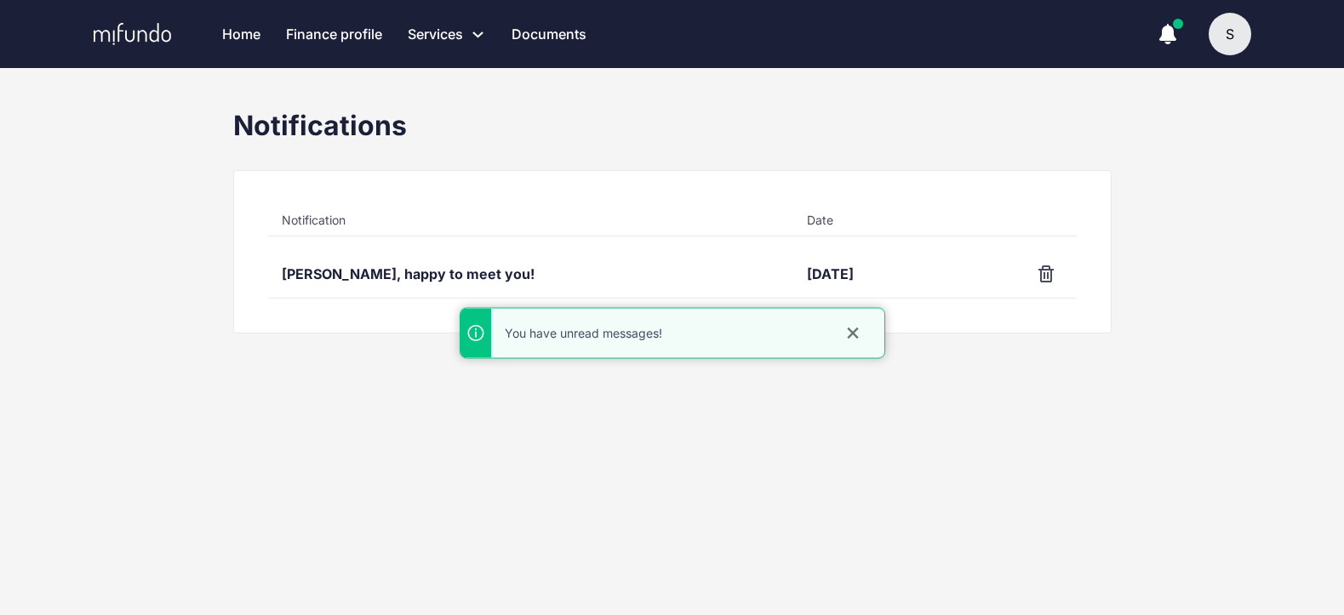
click at [498, 274] on div "Sigrid ventsel, happy to meet you!" at bounding box center [531, 274] width 526 height 48
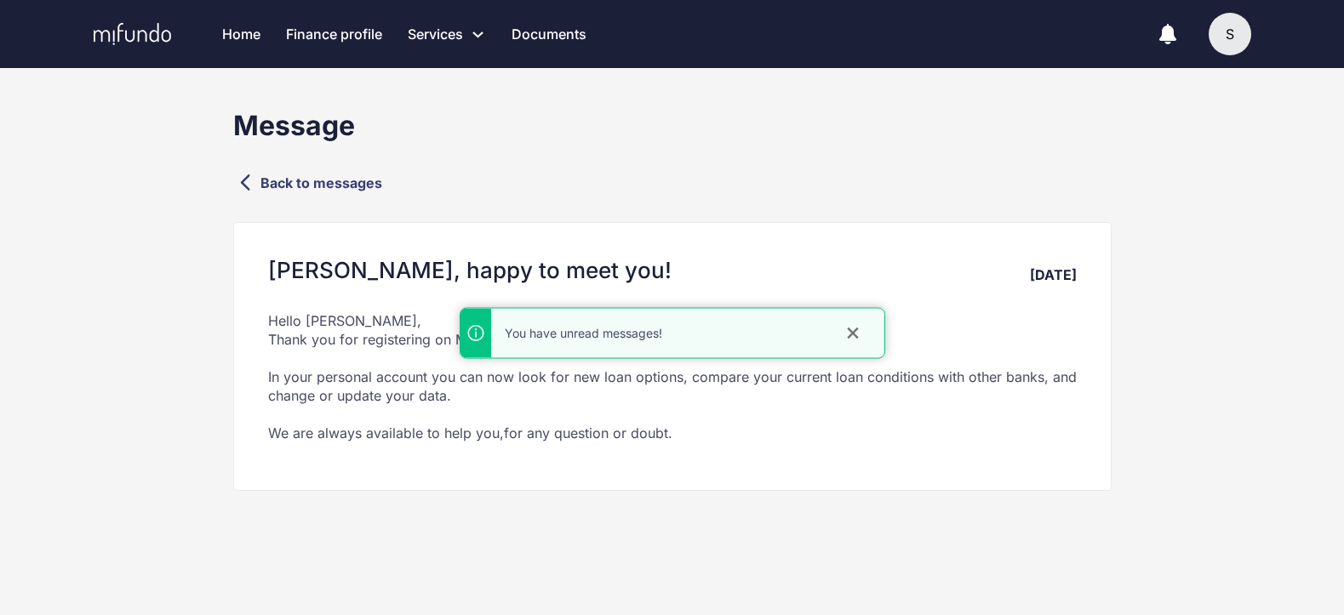
click at [329, 182] on link "Back to messages" at bounding box center [672, 182] width 878 height 25
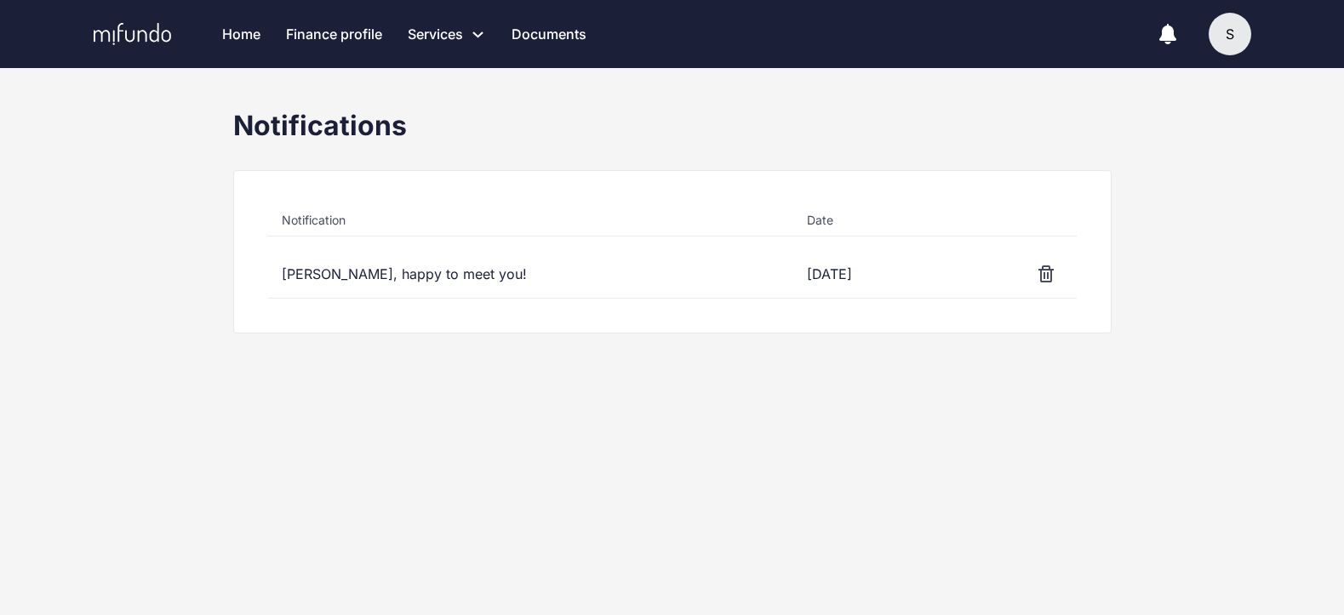
click at [260, 35] on link "Home" at bounding box center [241, 34] width 38 height 68
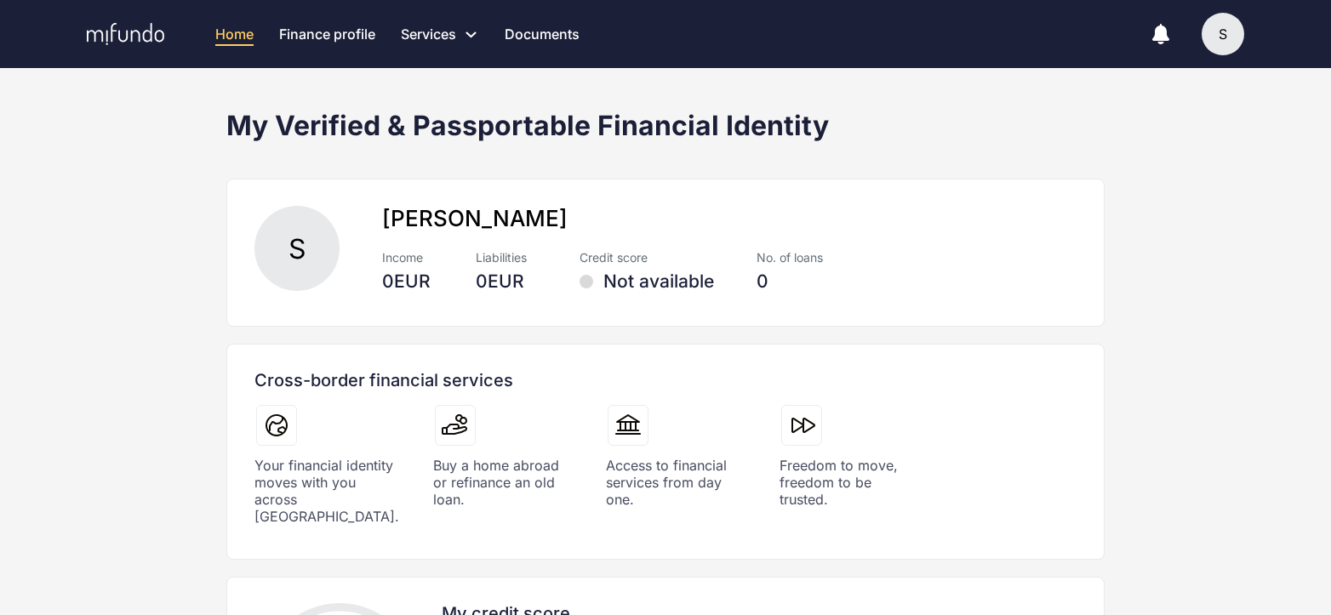
click at [554, 29] on link "Documents" at bounding box center [542, 34] width 75 height 68
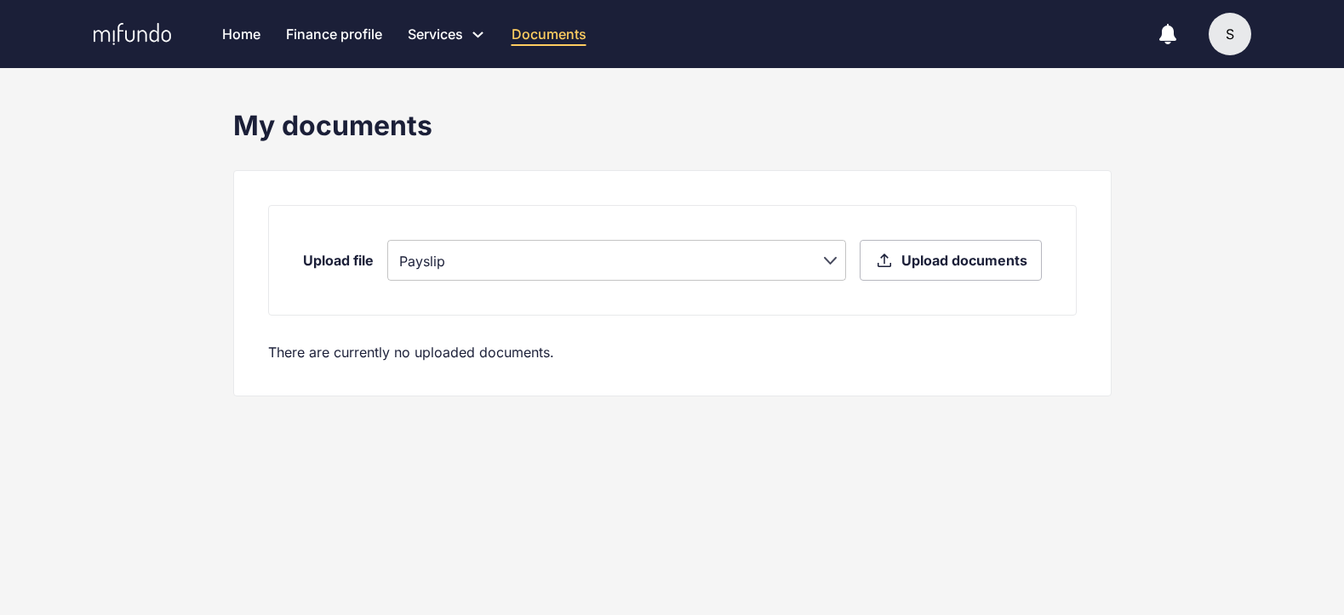
click at [770, 264] on body "Home Finance profile Services Apply for a new loan Refinance your loans Loan of…" at bounding box center [672, 307] width 1344 height 615
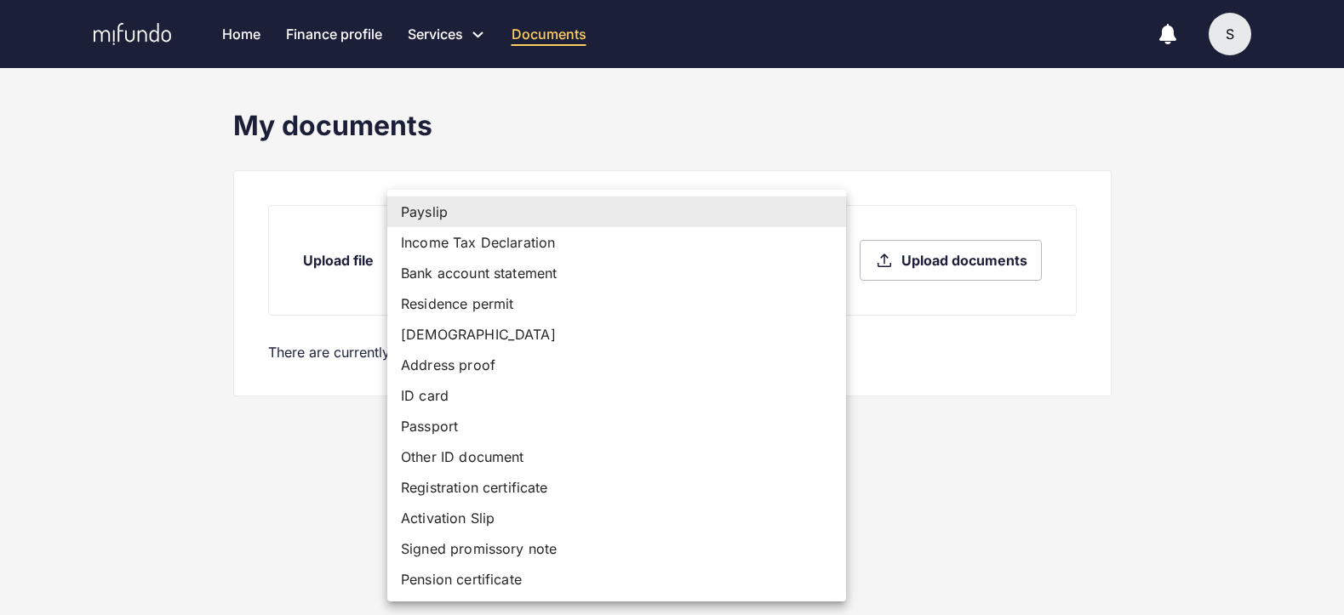
click at [1146, 325] on div at bounding box center [672, 307] width 1344 height 615
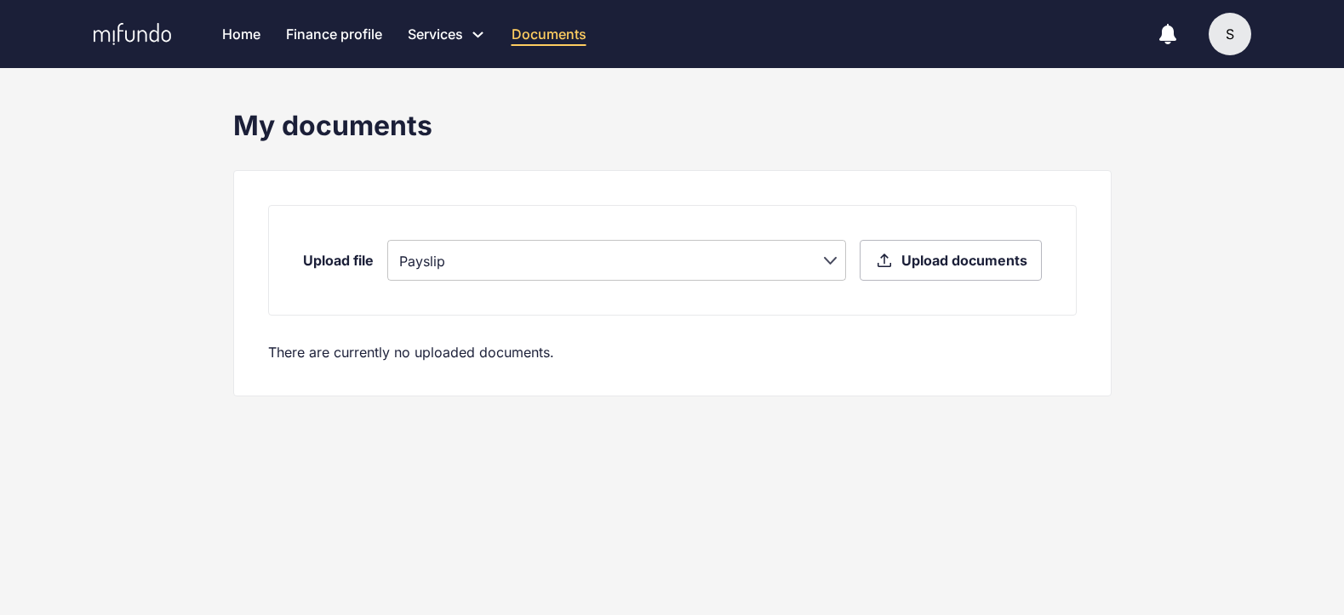
click at [966, 262] on span "Upload documents" at bounding box center [964, 260] width 126 height 19
click at [0, 0] on input "Upload documents" at bounding box center [0, 0] width 0 height 0
click at [552, 35] on link "Documents" at bounding box center [548, 34] width 75 height 68
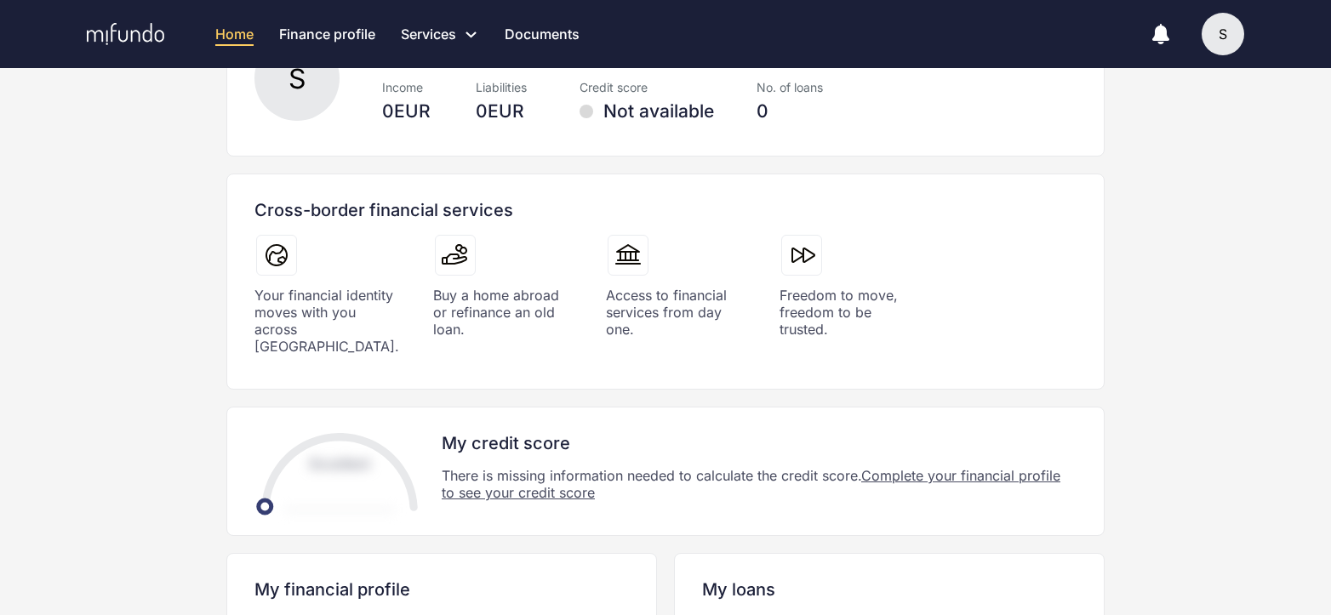
scroll to position [382, 0]
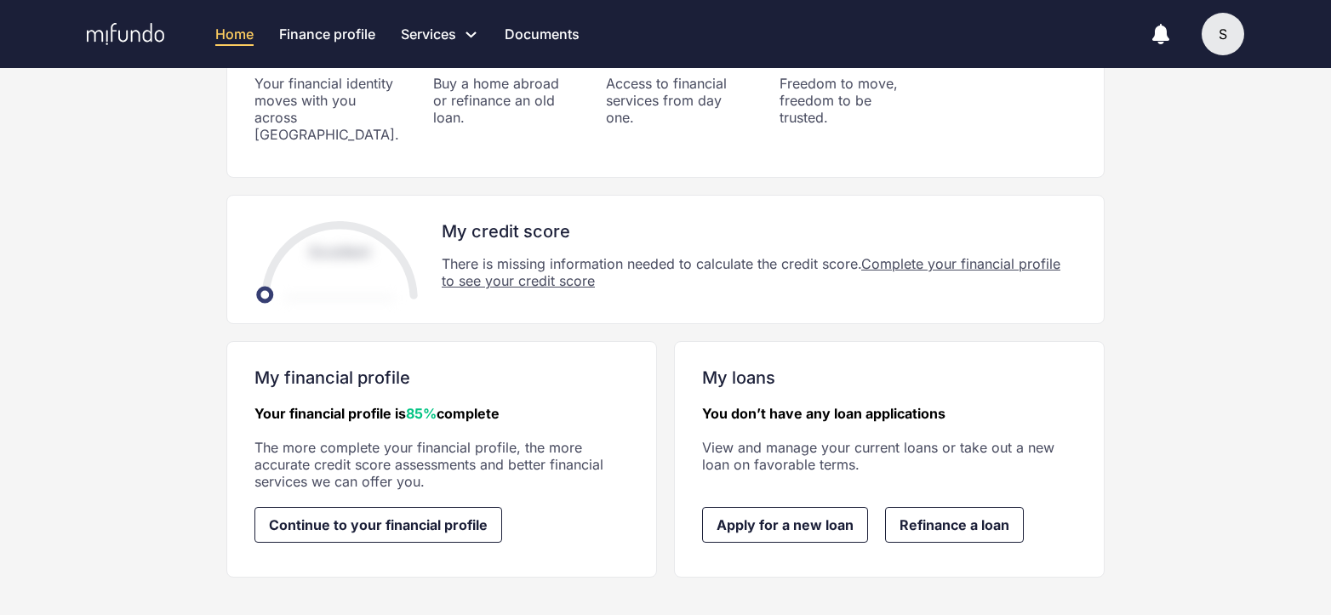
click at [510, 265] on link "Complete your financial profile to see your credit score" at bounding box center [751, 272] width 619 height 34
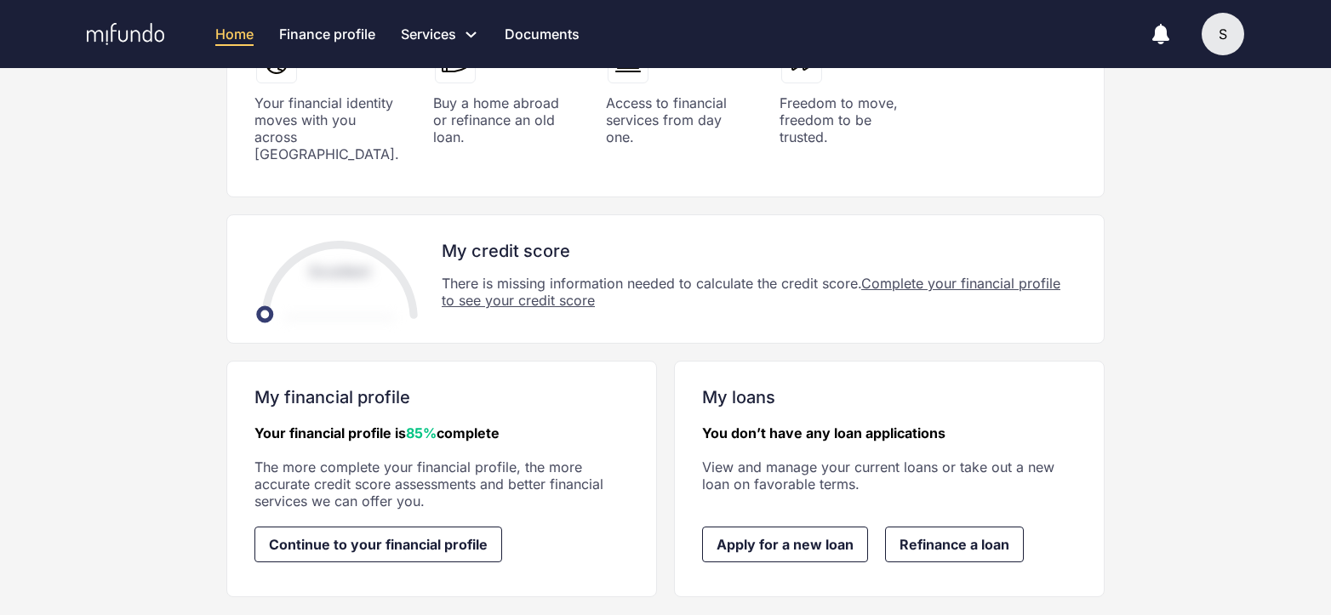
scroll to position [382, 0]
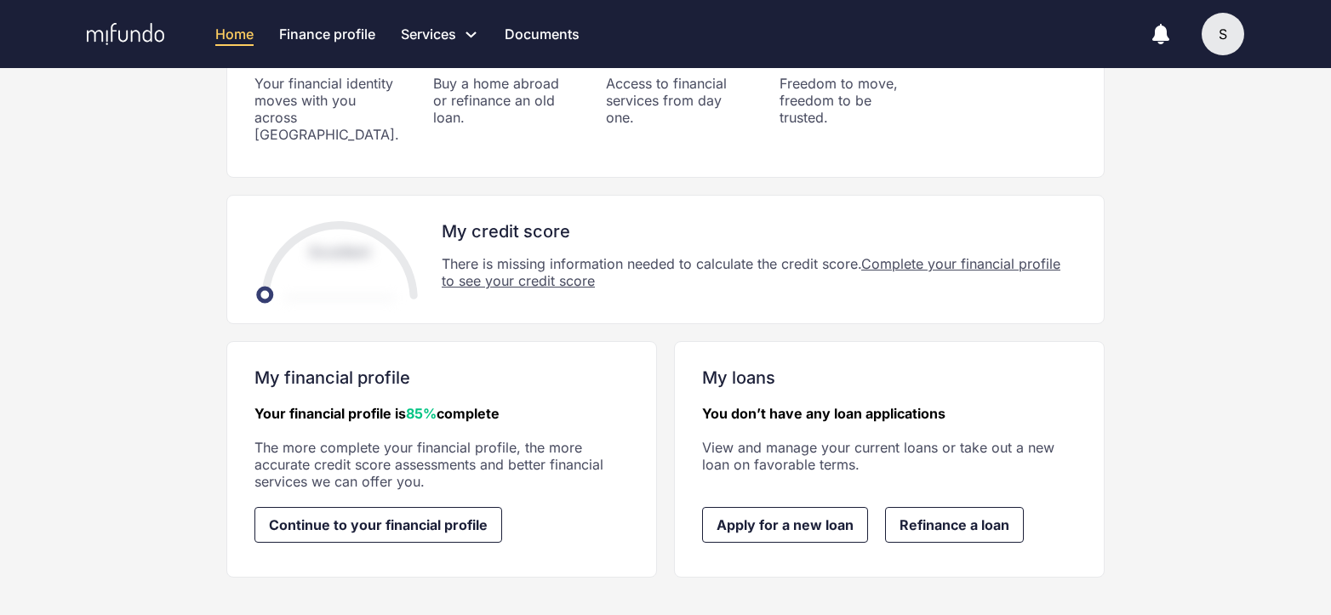
click at [832, 517] on span "Apply for a new loan" at bounding box center [785, 524] width 137 height 15
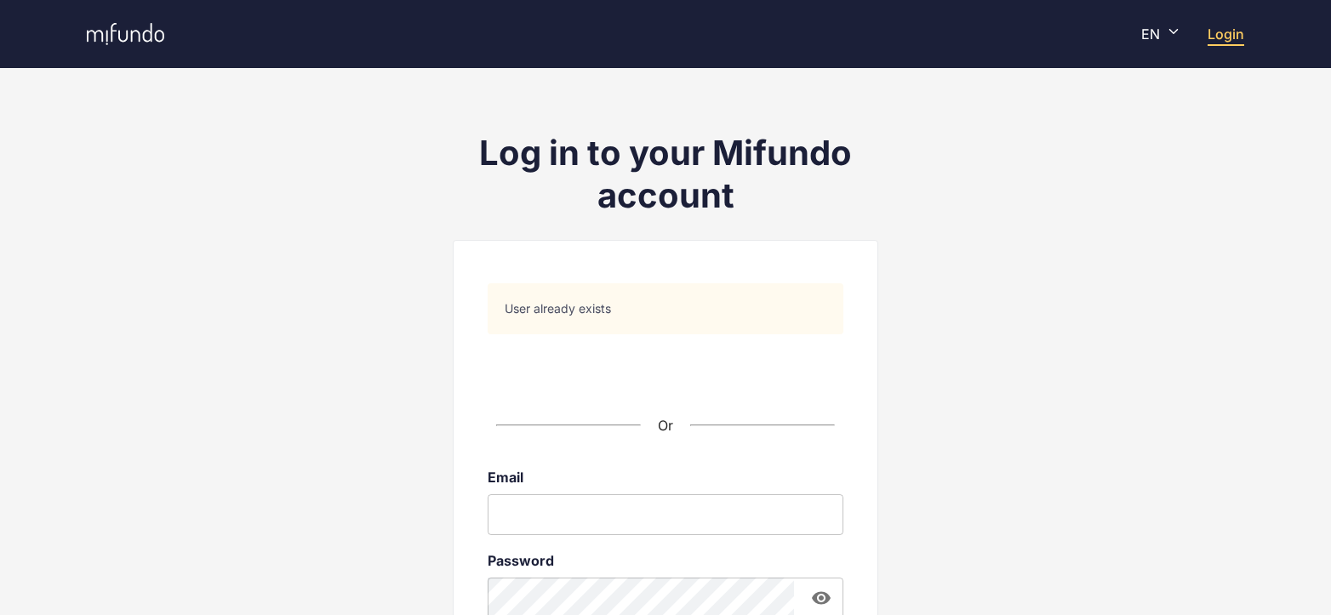
click at [660, 523] on input "email" at bounding box center [666, 514] width 356 height 41
type input "**********"
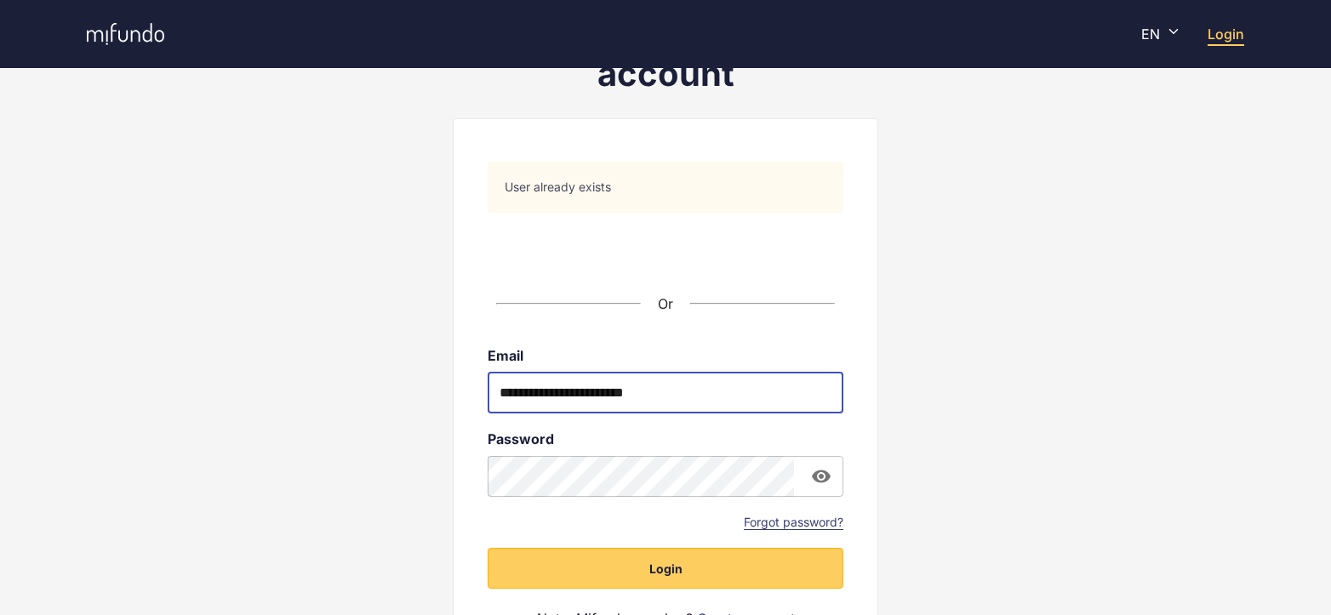
scroll to position [246, 0]
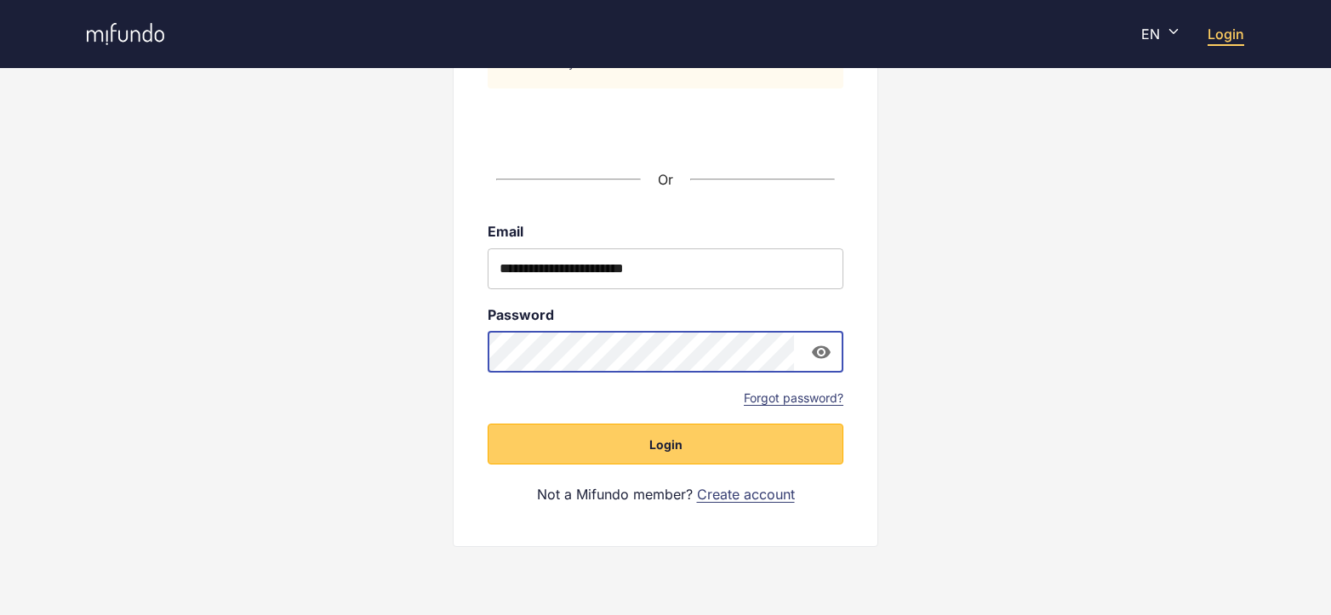
click at [488, 424] on button "Login" at bounding box center [666, 444] width 356 height 41
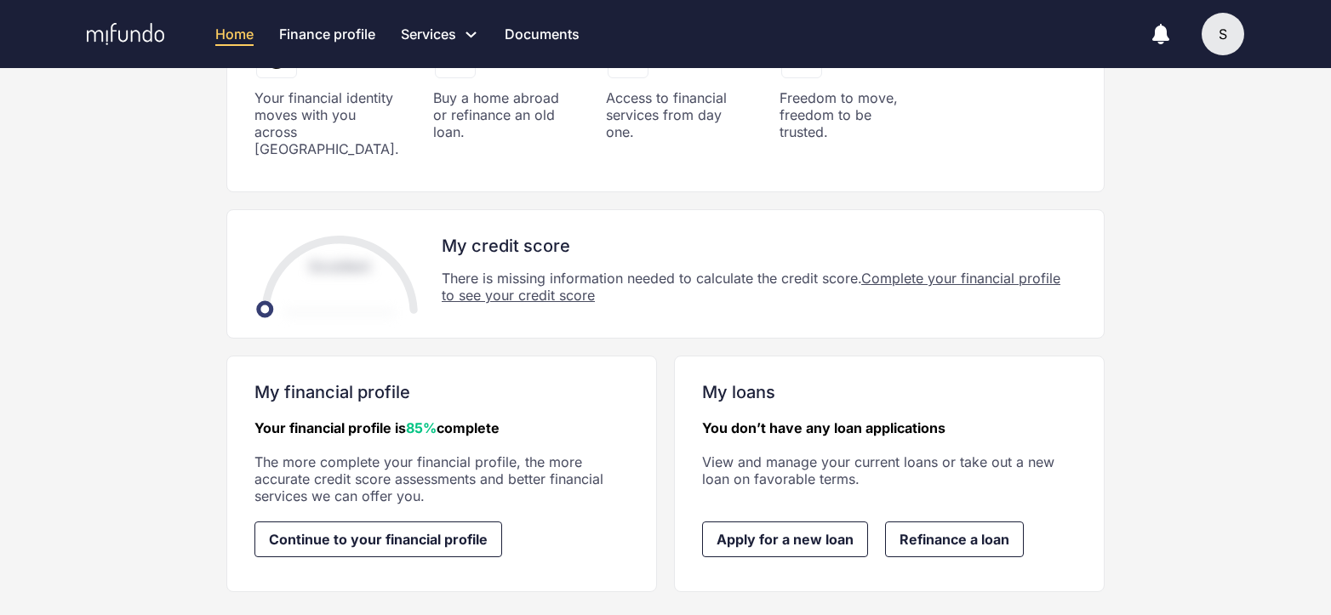
scroll to position [382, 0]
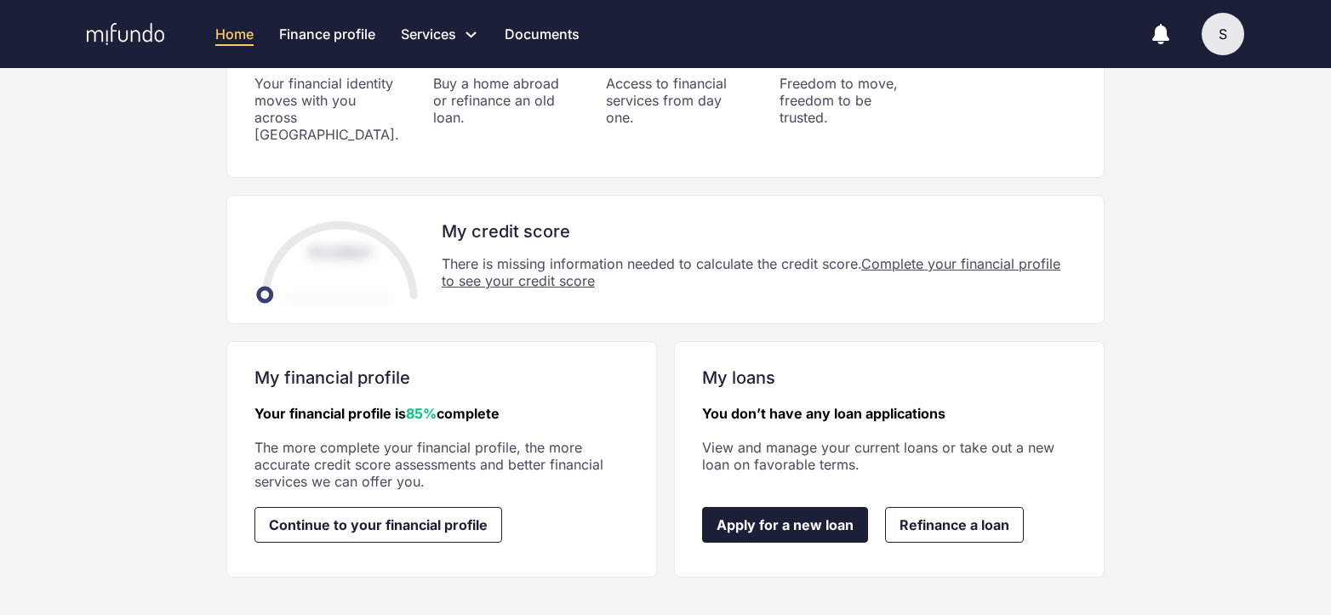
click at [826, 517] on span "Apply for a new loan" at bounding box center [785, 524] width 137 height 15
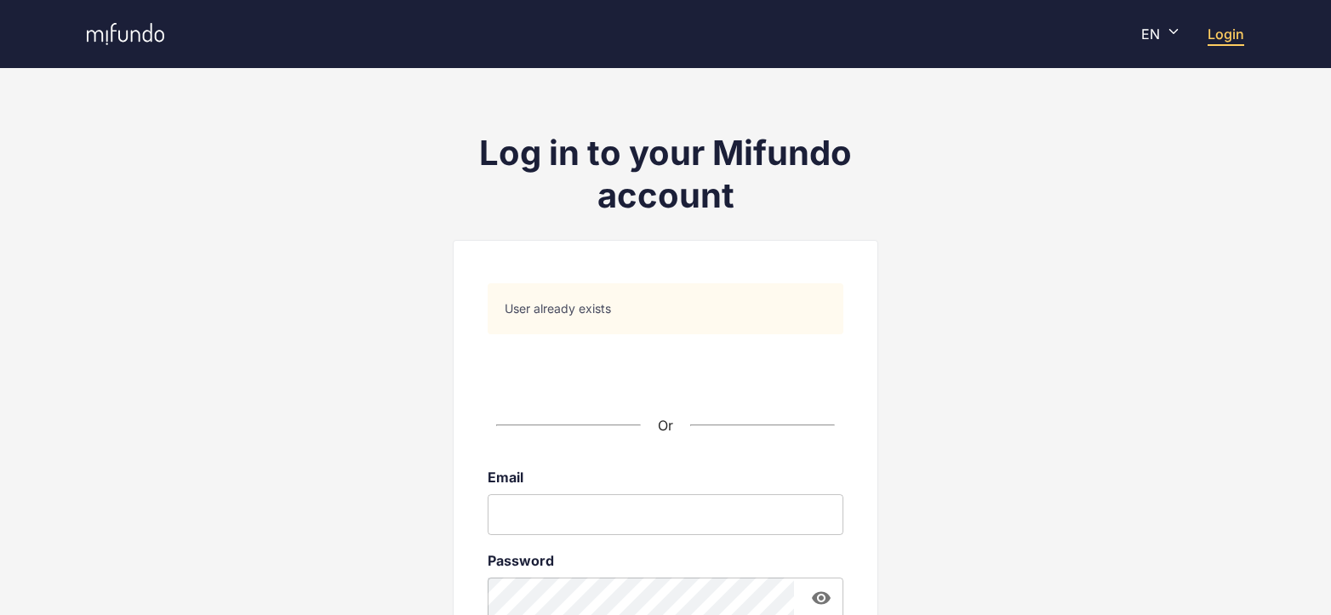
click at [728, 501] on input "email" at bounding box center [666, 514] width 356 height 41
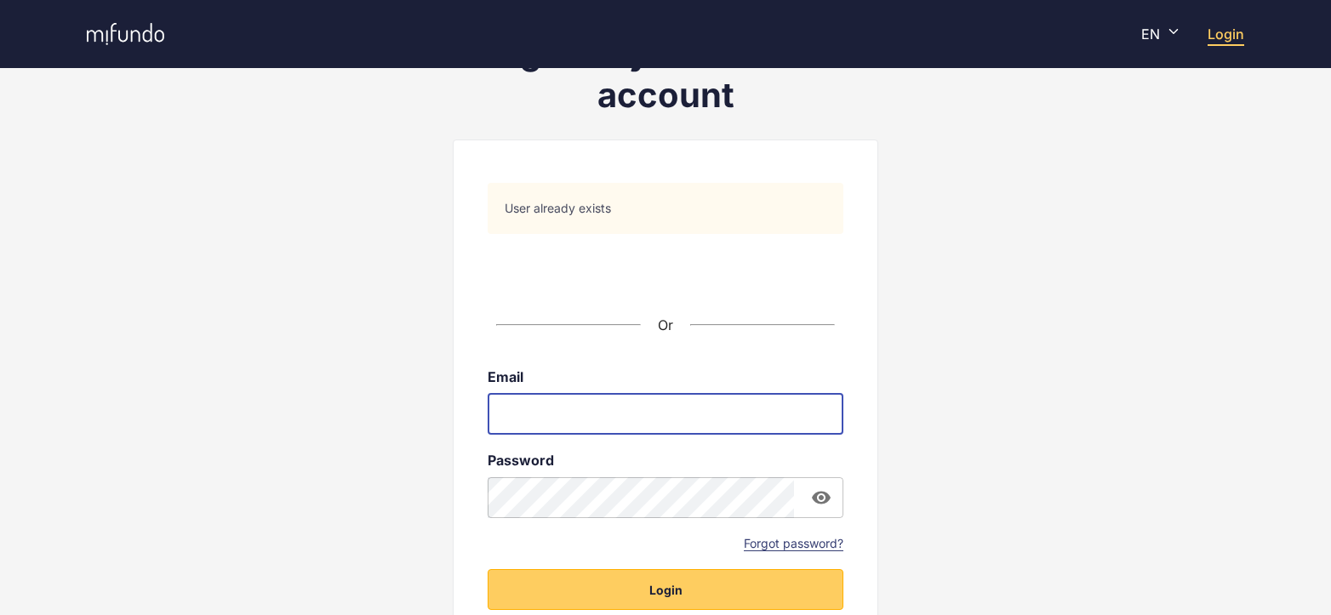
scroll to position [246, 0]
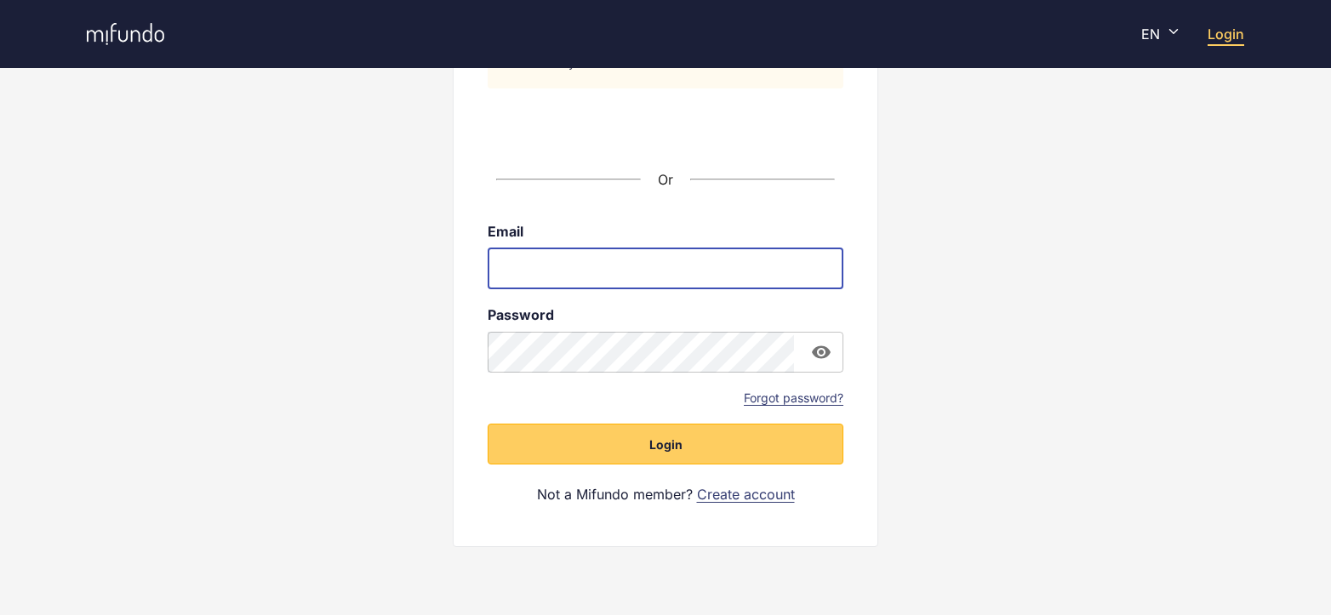
click at [616, 259] on input "email" at bounding box center [666, 269] width 356 height 41
type input "**********"
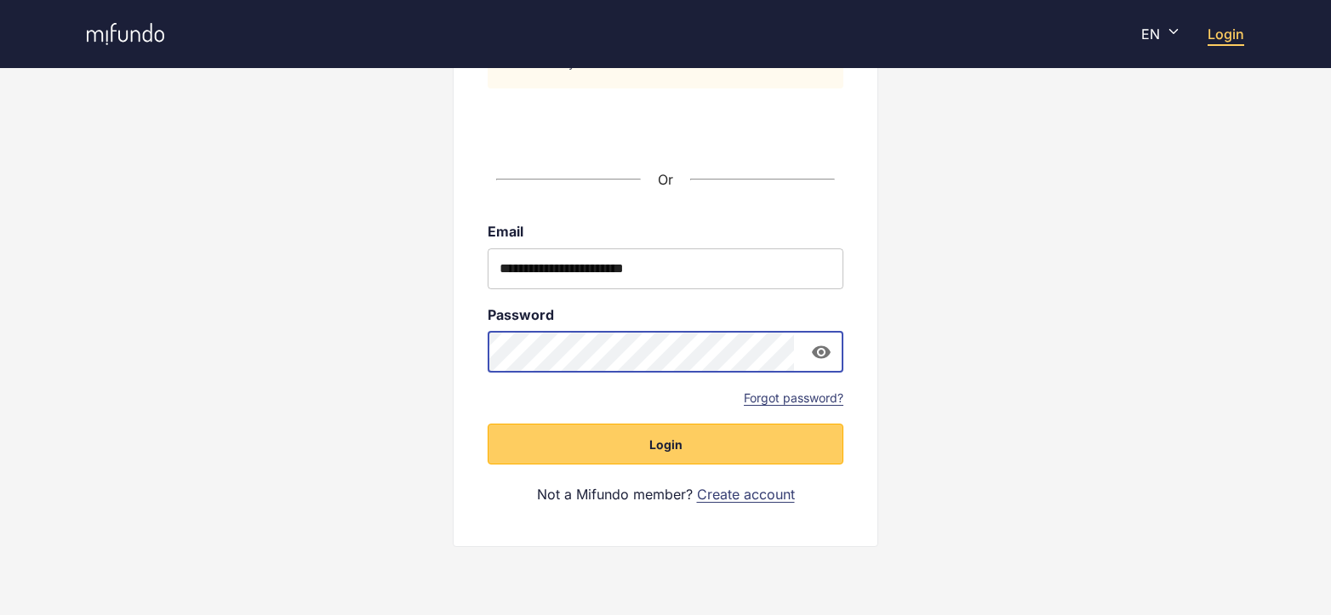
click at [488, 424] on button "Login" at bounding box center [666, 444] width 356 height 41
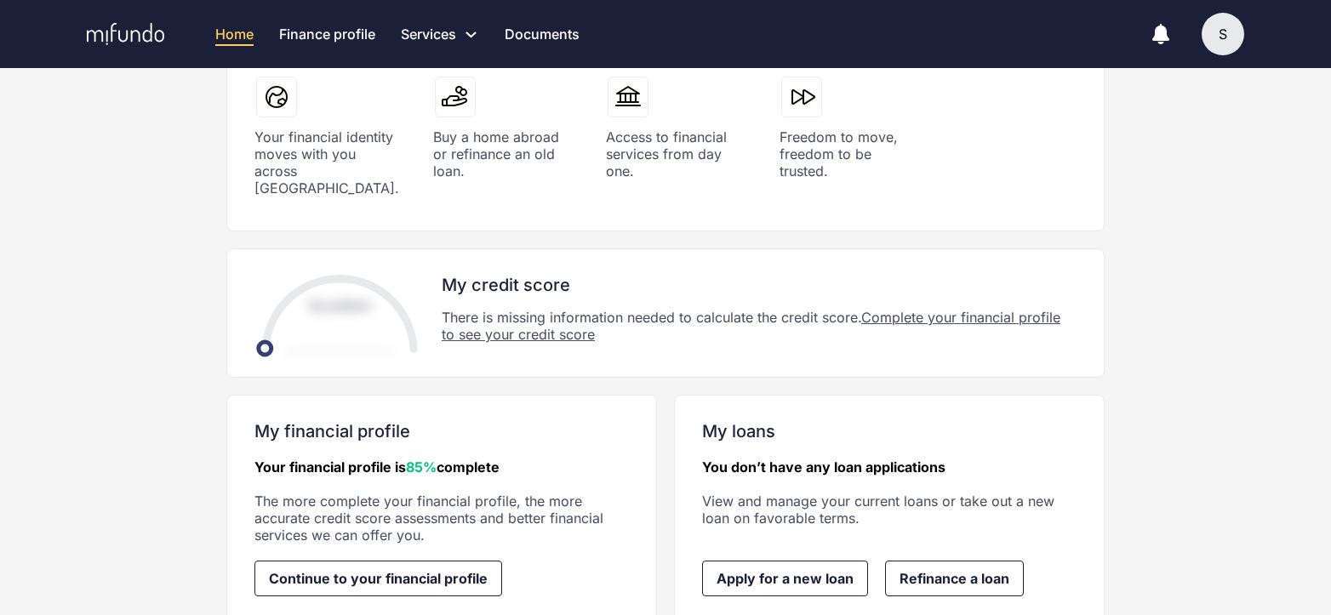
scroll to position [382, 0]
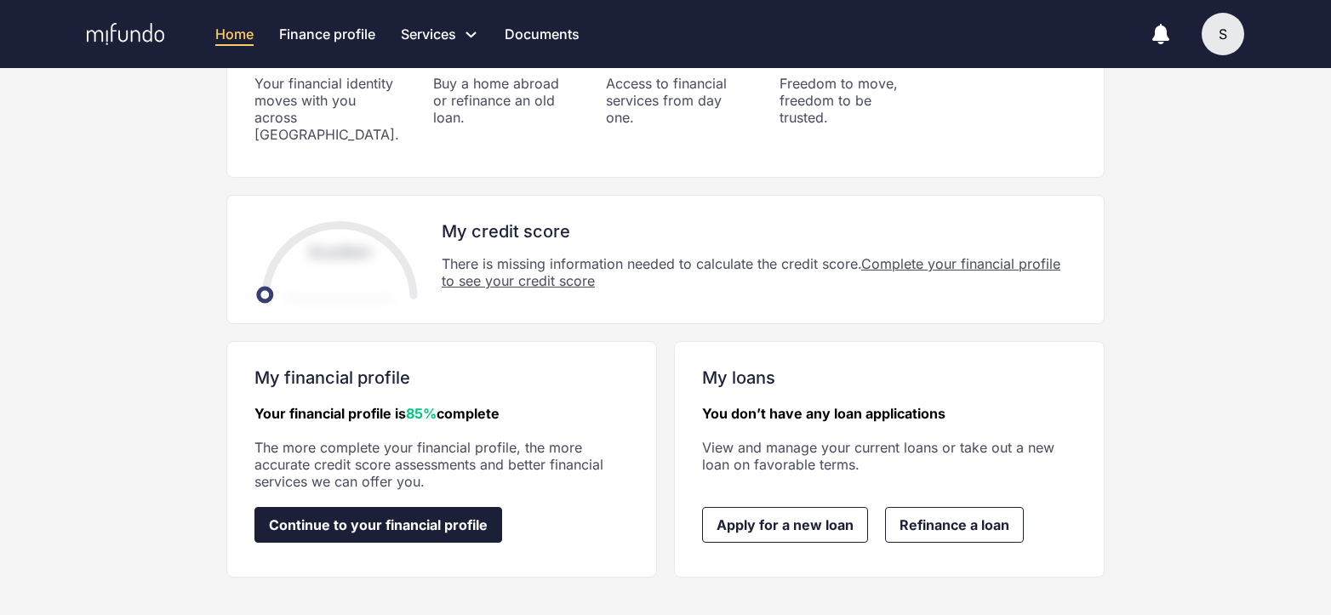
click at [457, 517] on span "Continue to your financial profile" at bounding box center [378, 524] width 219 height 15
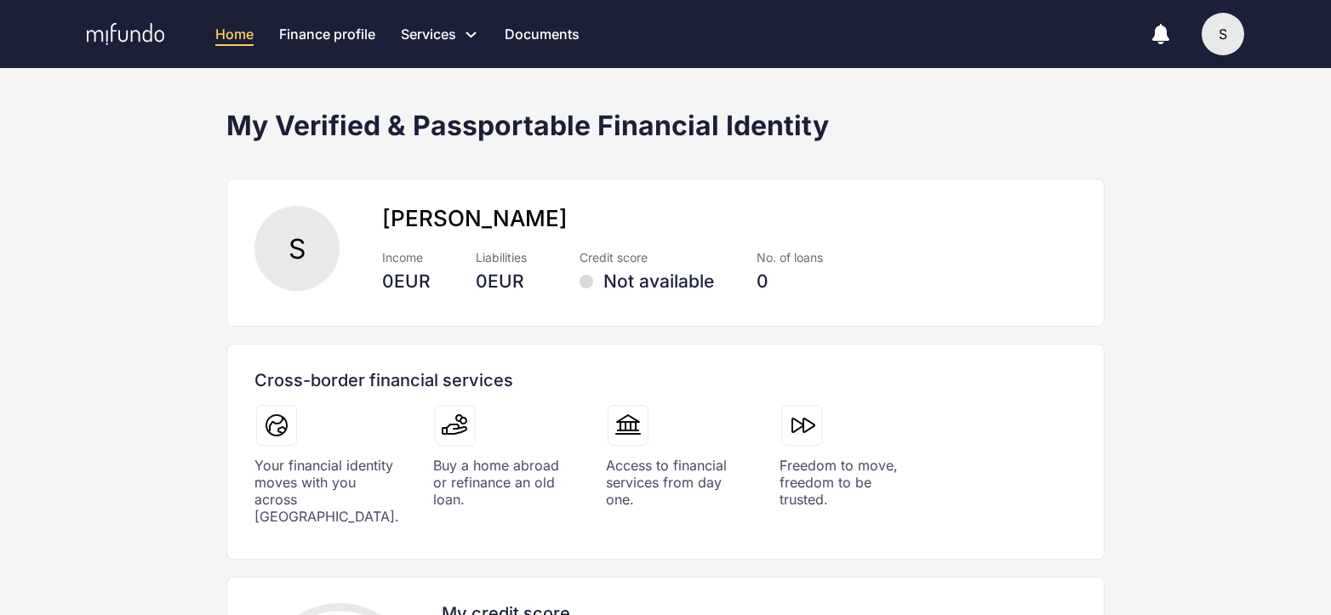
scroll to position [170, 0]
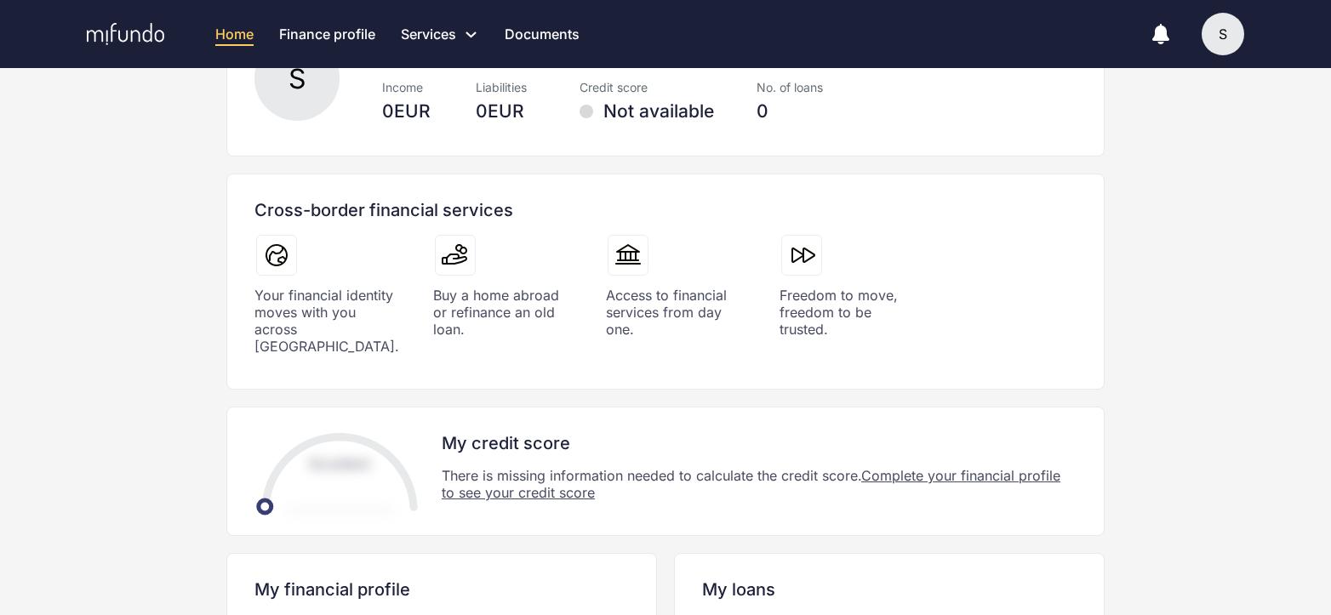
click at [680, 112] on div "Not available" at bounding box center [647, 111] width 134 height 20
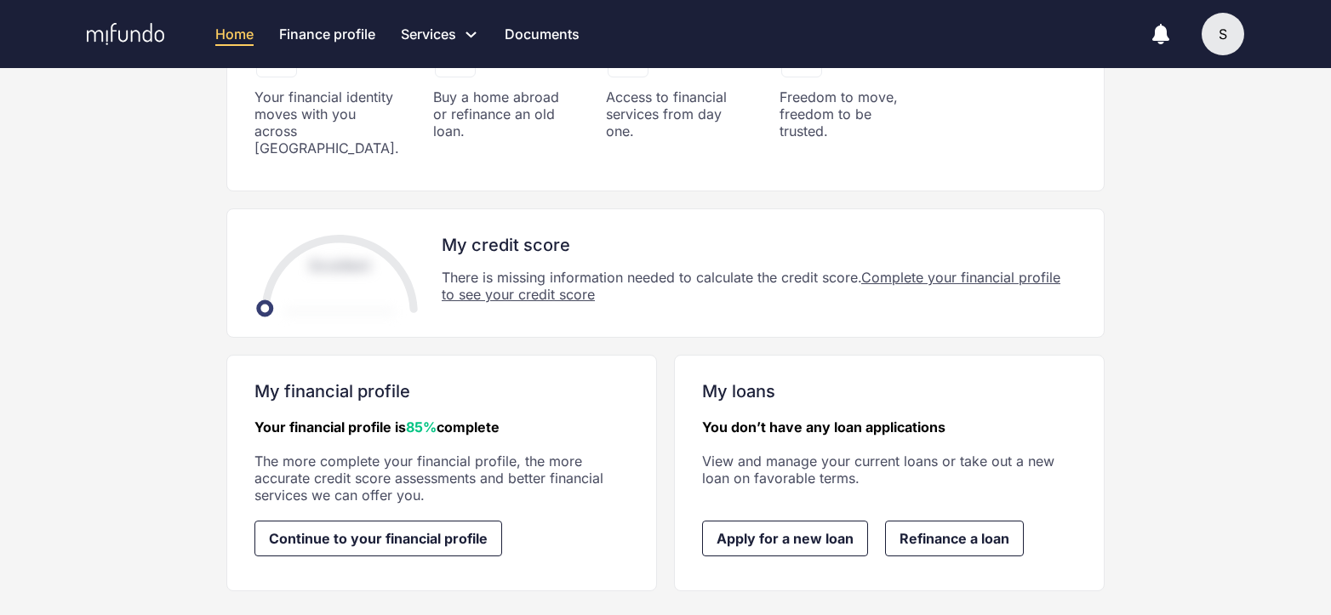
scroll to position [382, 0]
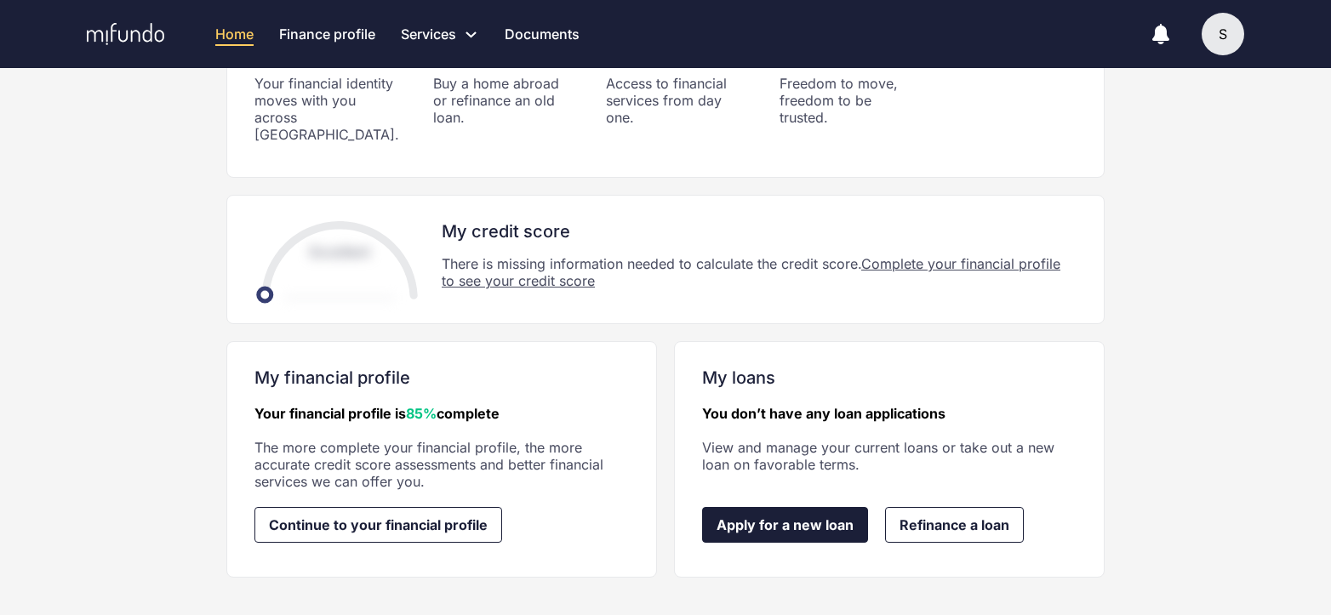
click at [803, 517] on span "Apply for a new loan" at bounding box center [785, 524] width 137 height 15
